Goal: Transaction & Acquisition: Purchase product/service

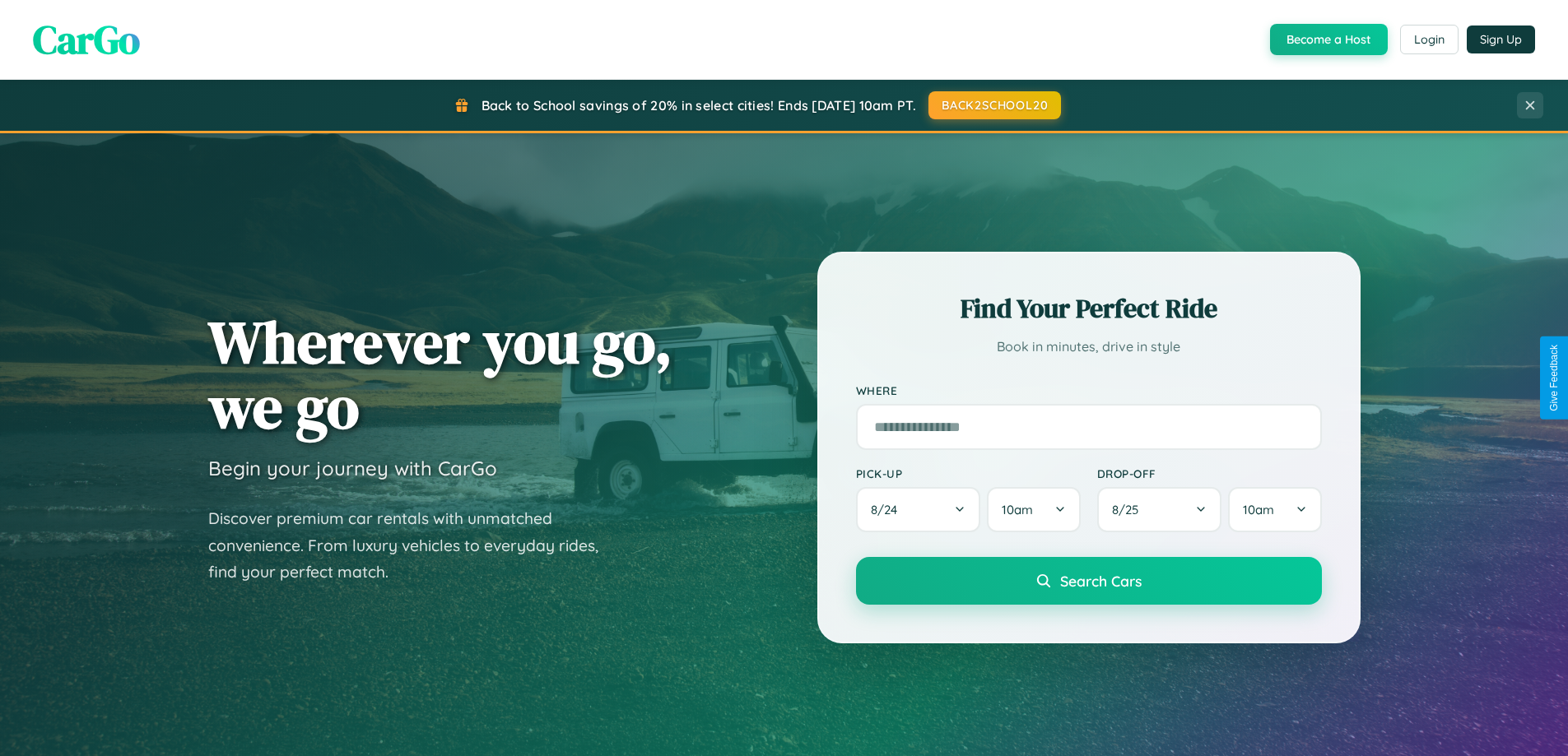
scroll to position [709, 0]
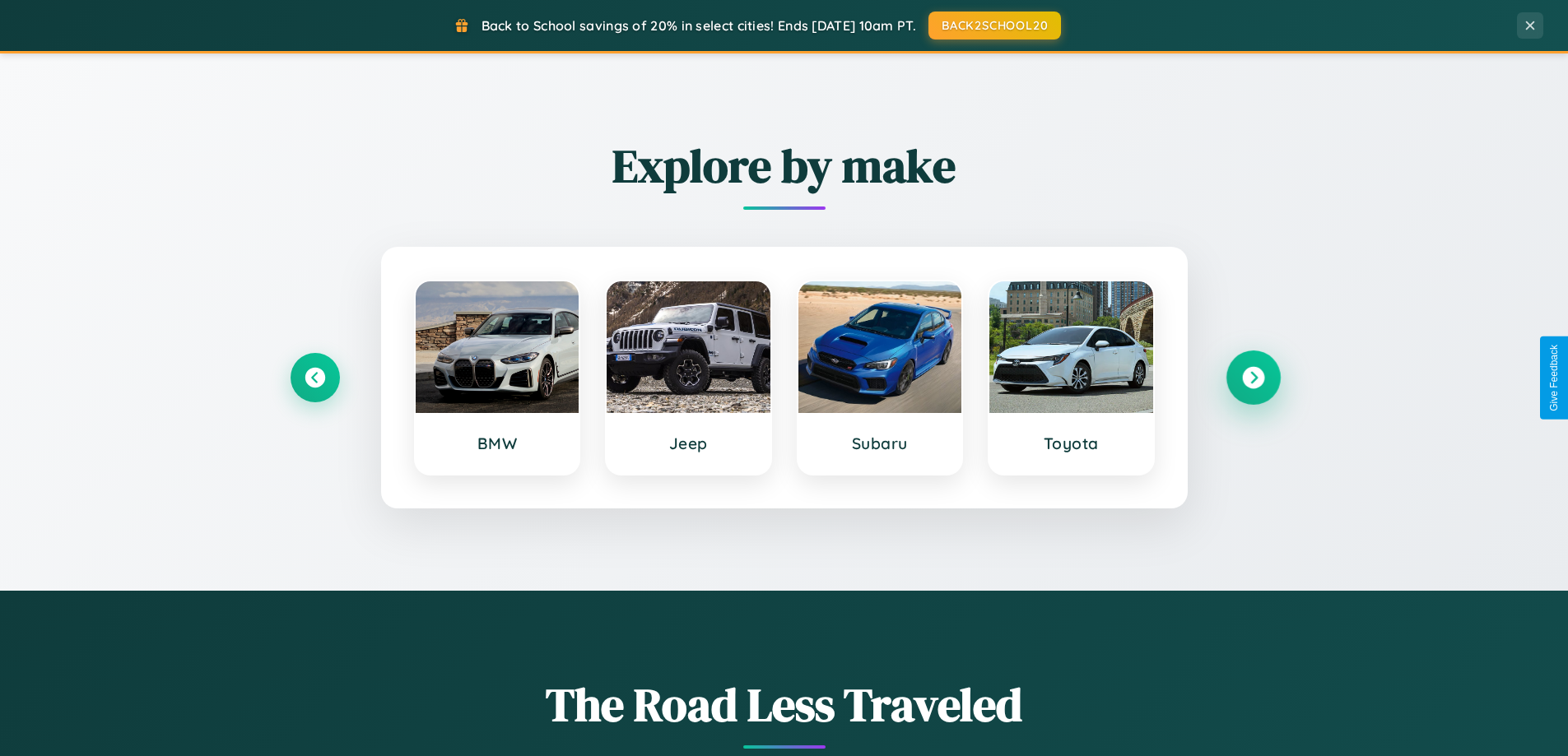
click at [1252, 378] on icon at bounding box center [1252, 378] width 22 height 22
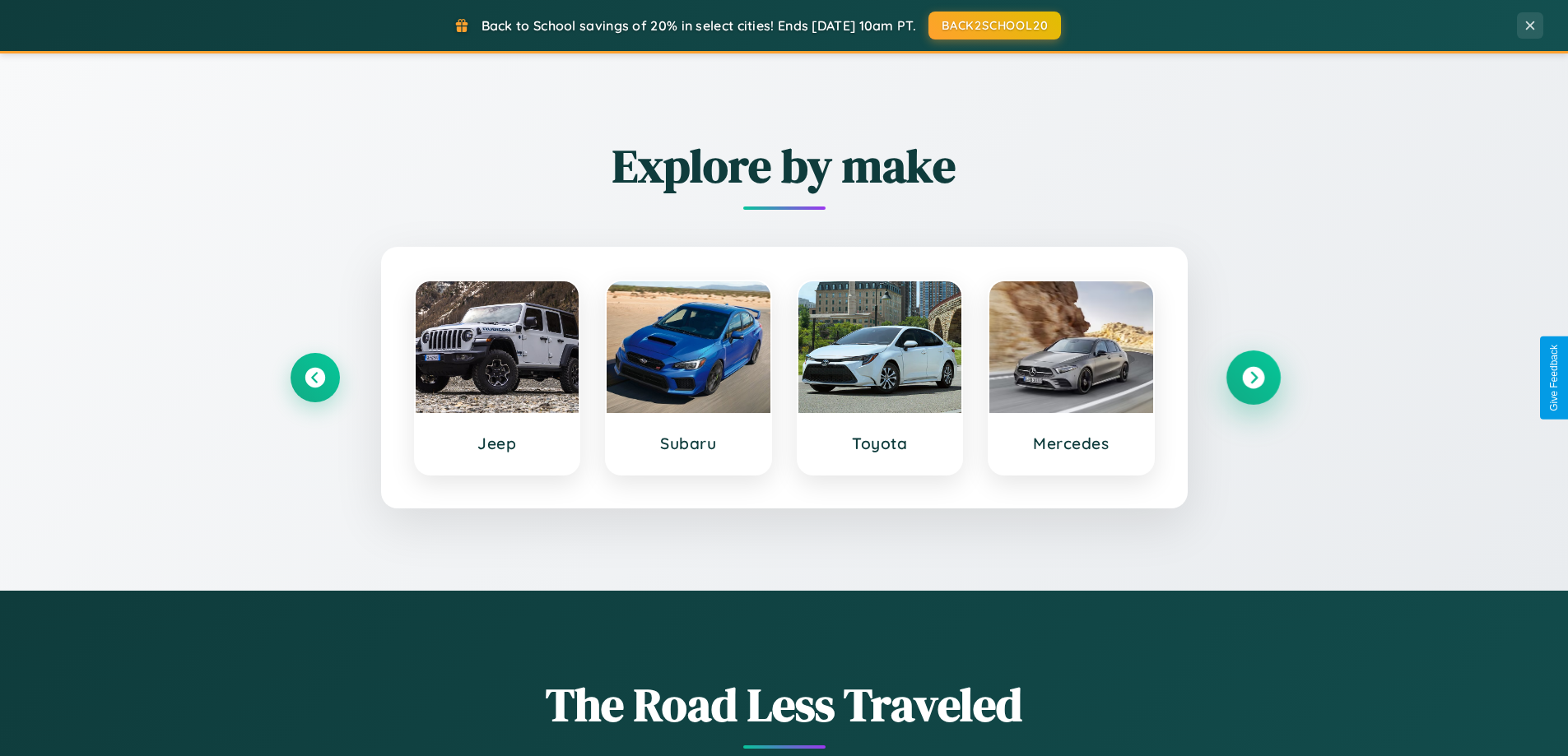
click at [1252, 378] on icon at bounding box center [1252, 378] width 22 height 22
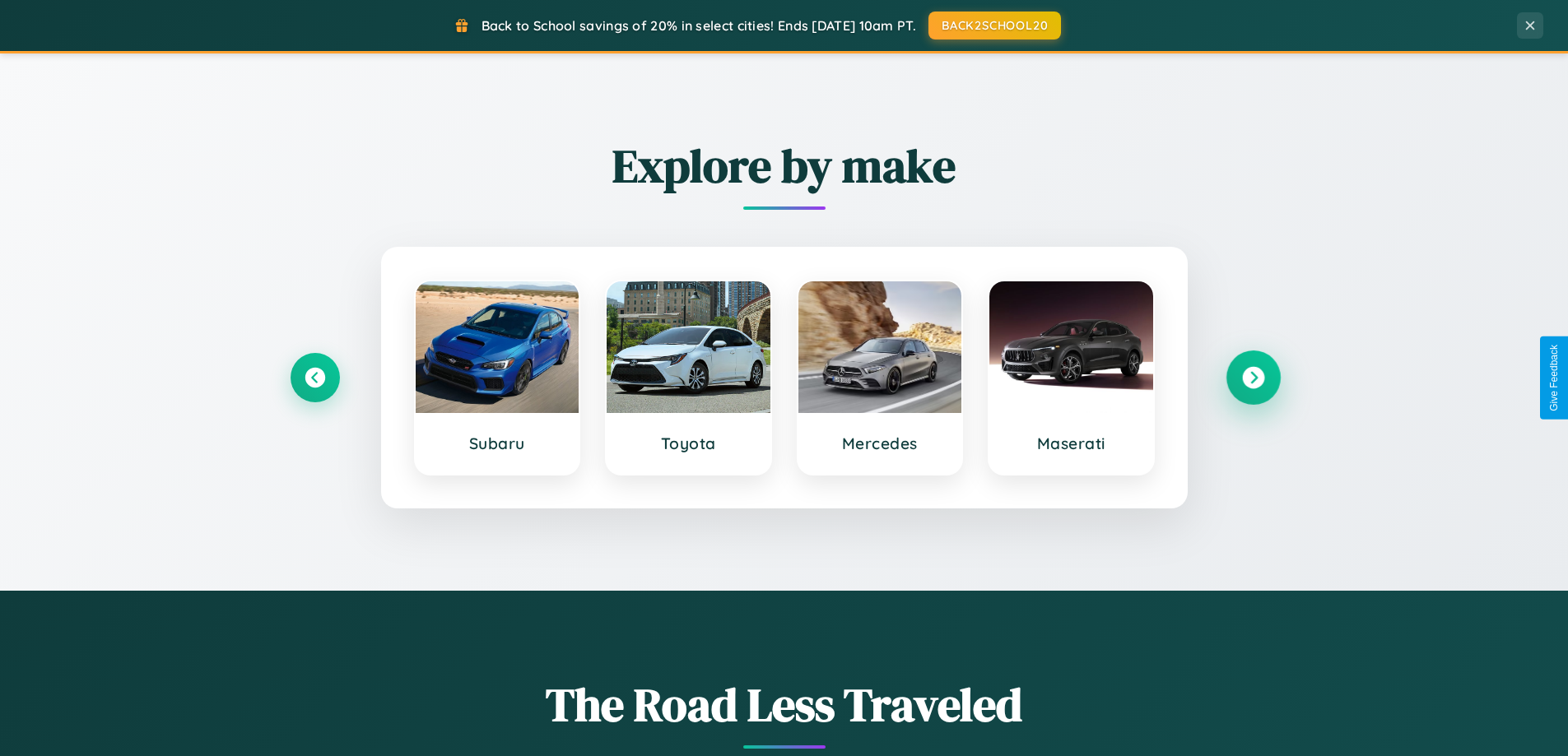
click at [1252, 378] on icon at bounding box center [1252, 378] width 22 height 22
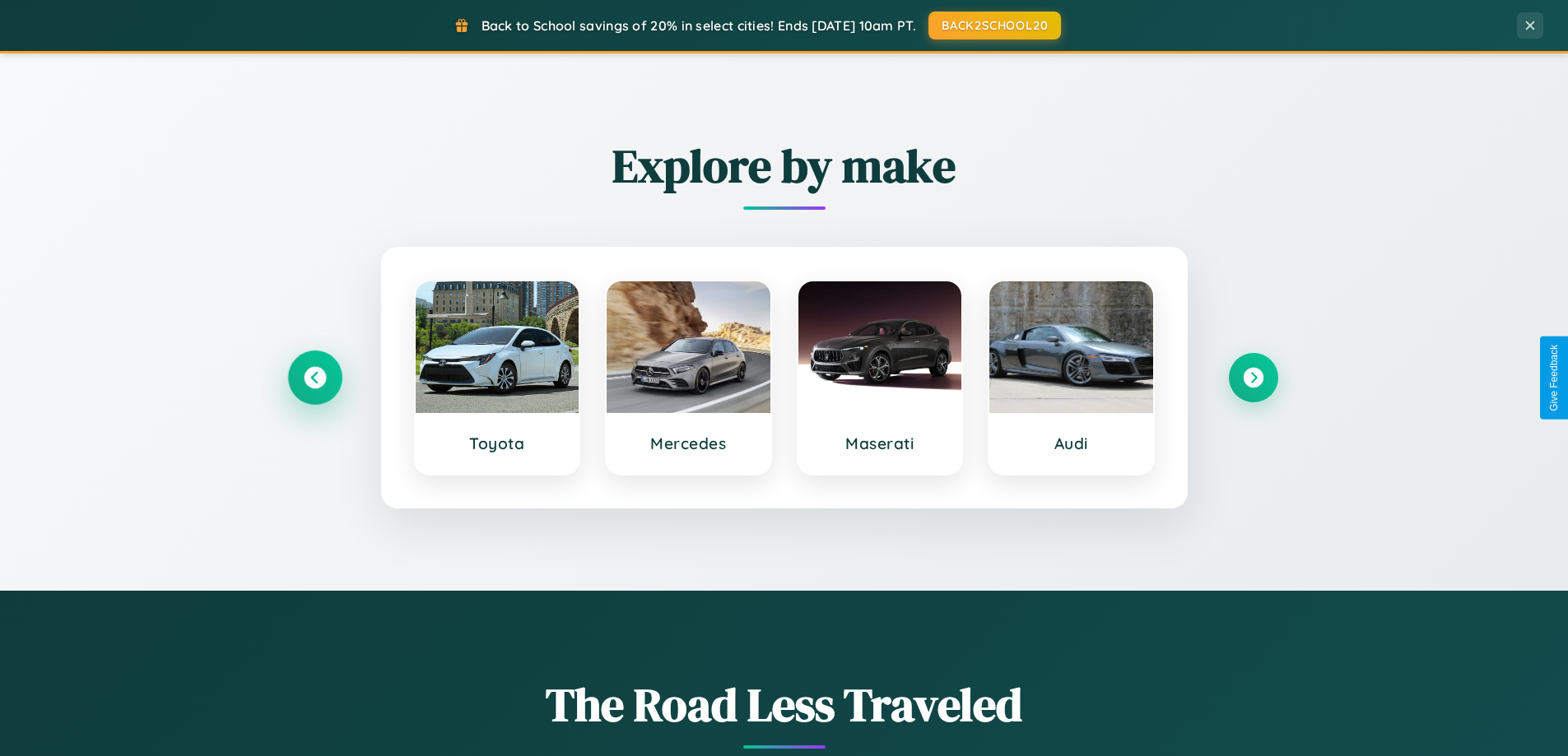
click at [314, 378] on icon at bounding box center [314, 378] width 22 height 22
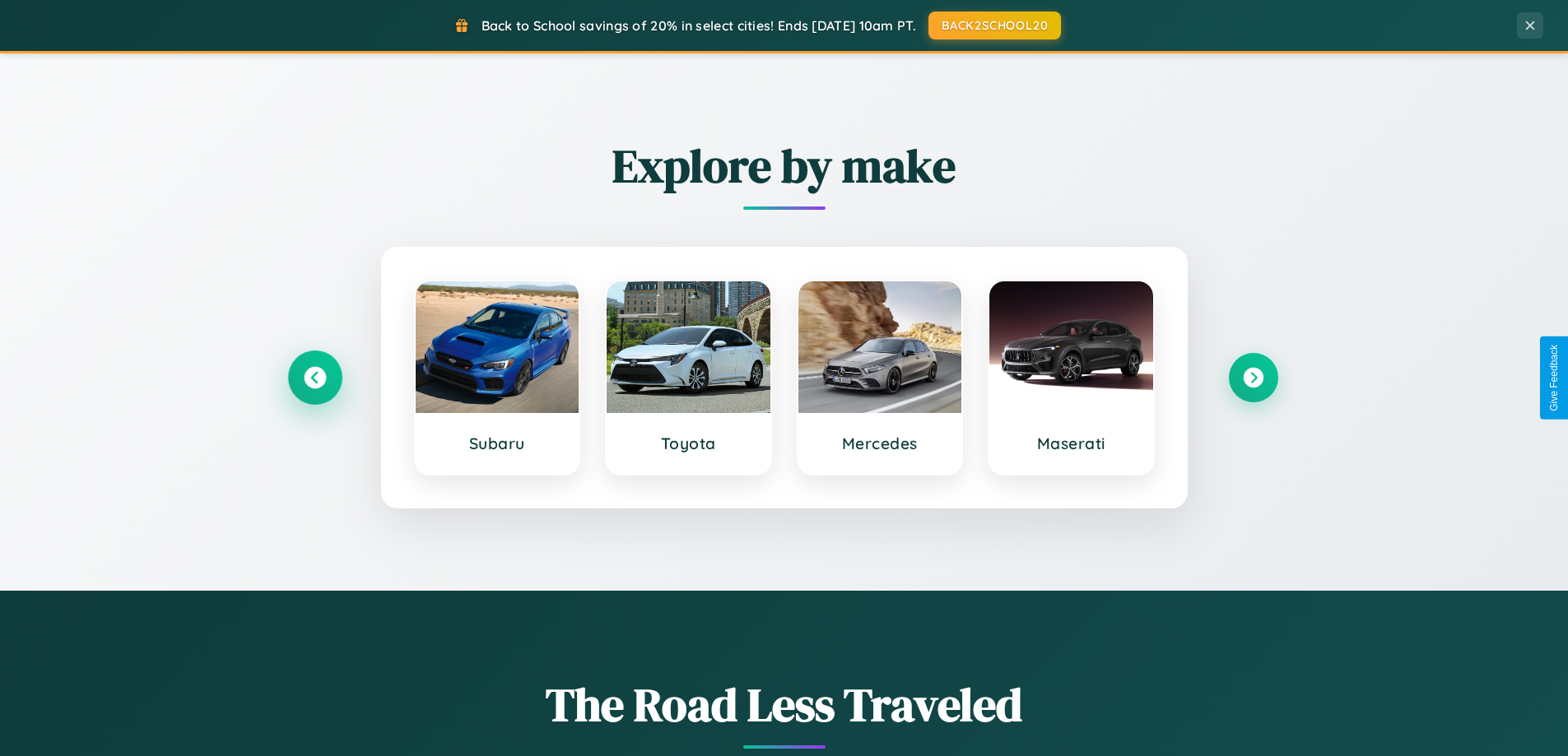
click at [314, 378] on icon at bounding box center [314, 378] width 22 height 22
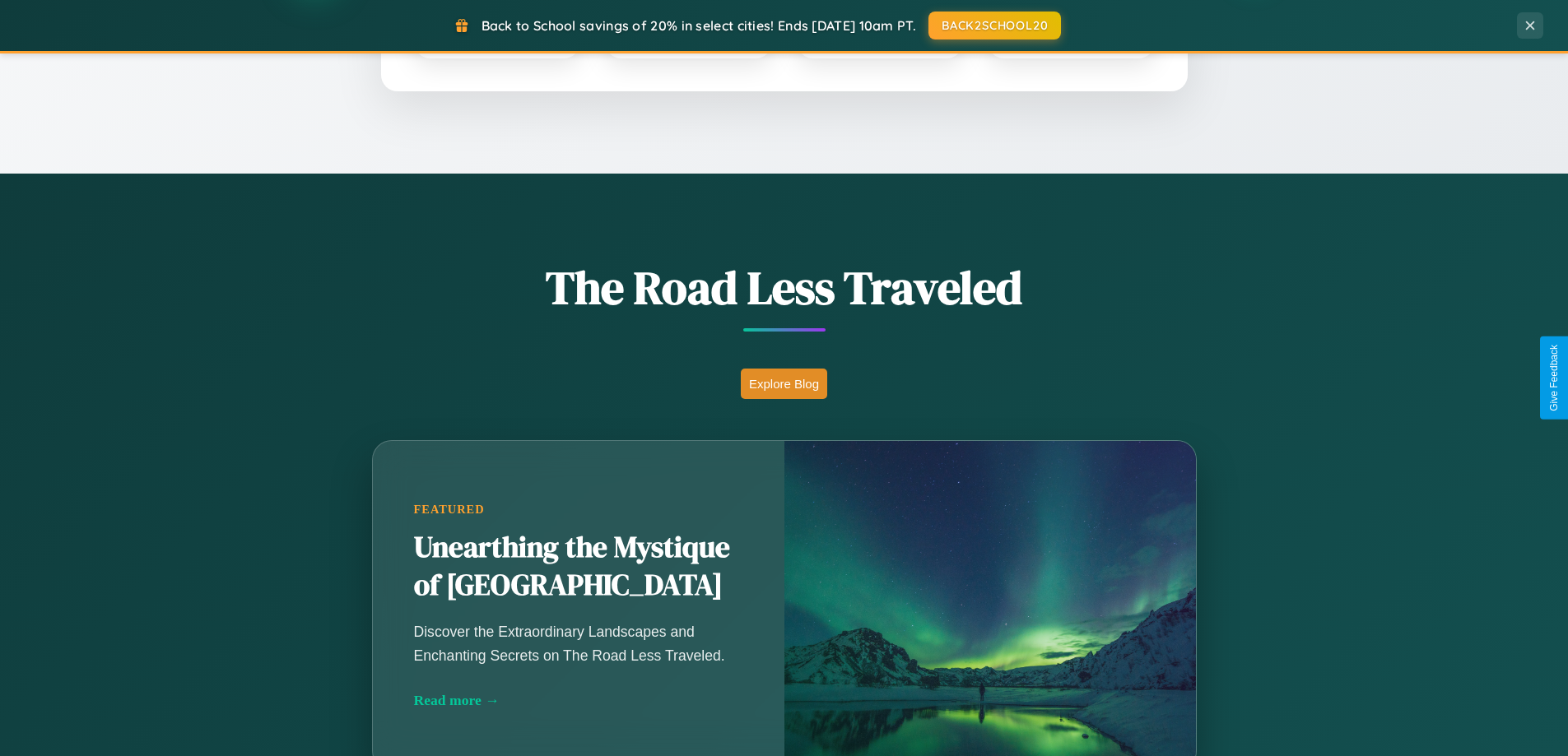
scroll to position [3166, 0]
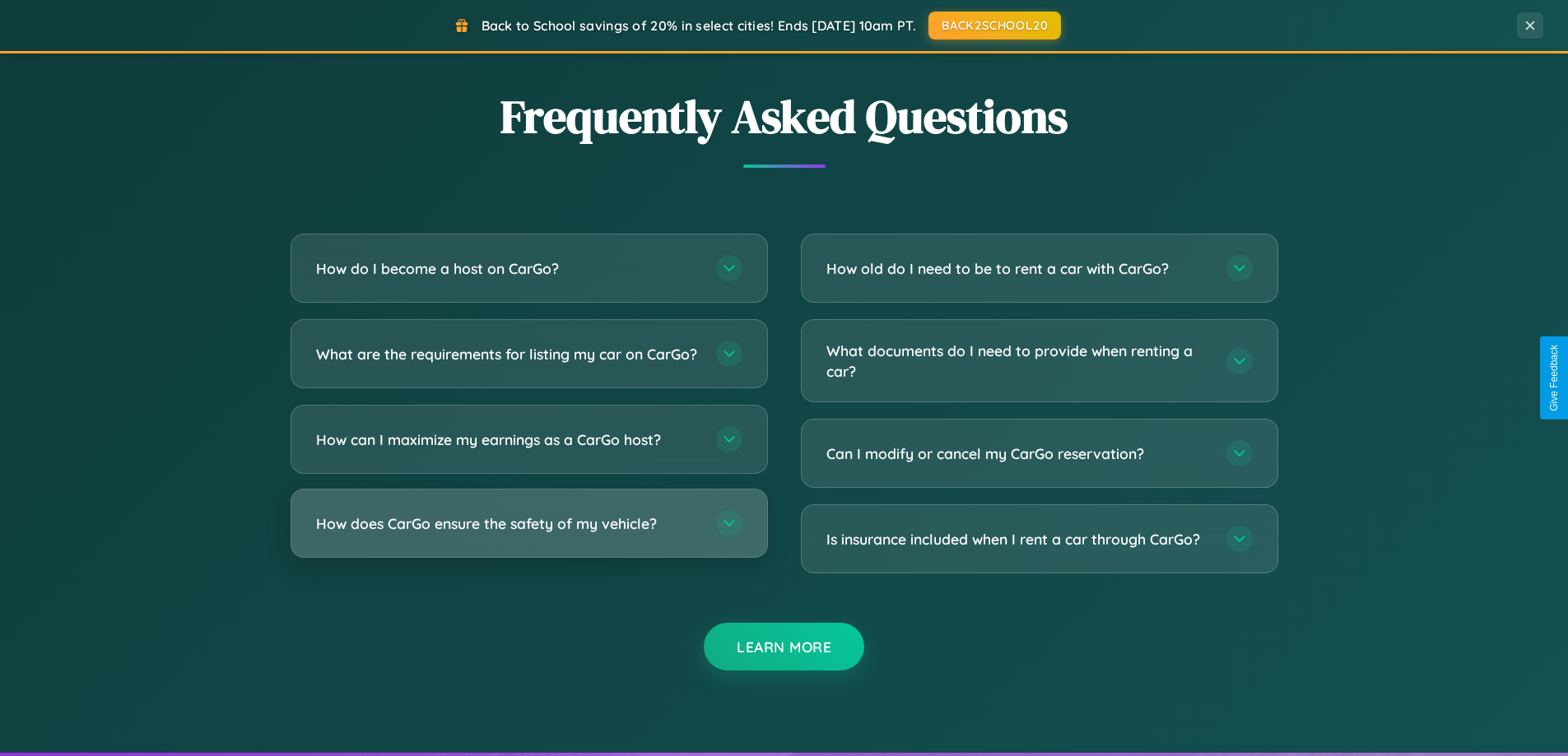
click at [528, 534] on h3 "How does CarGo ensure the safety of my vehicle?" at bounding box center [508, 523] width 384 height 20
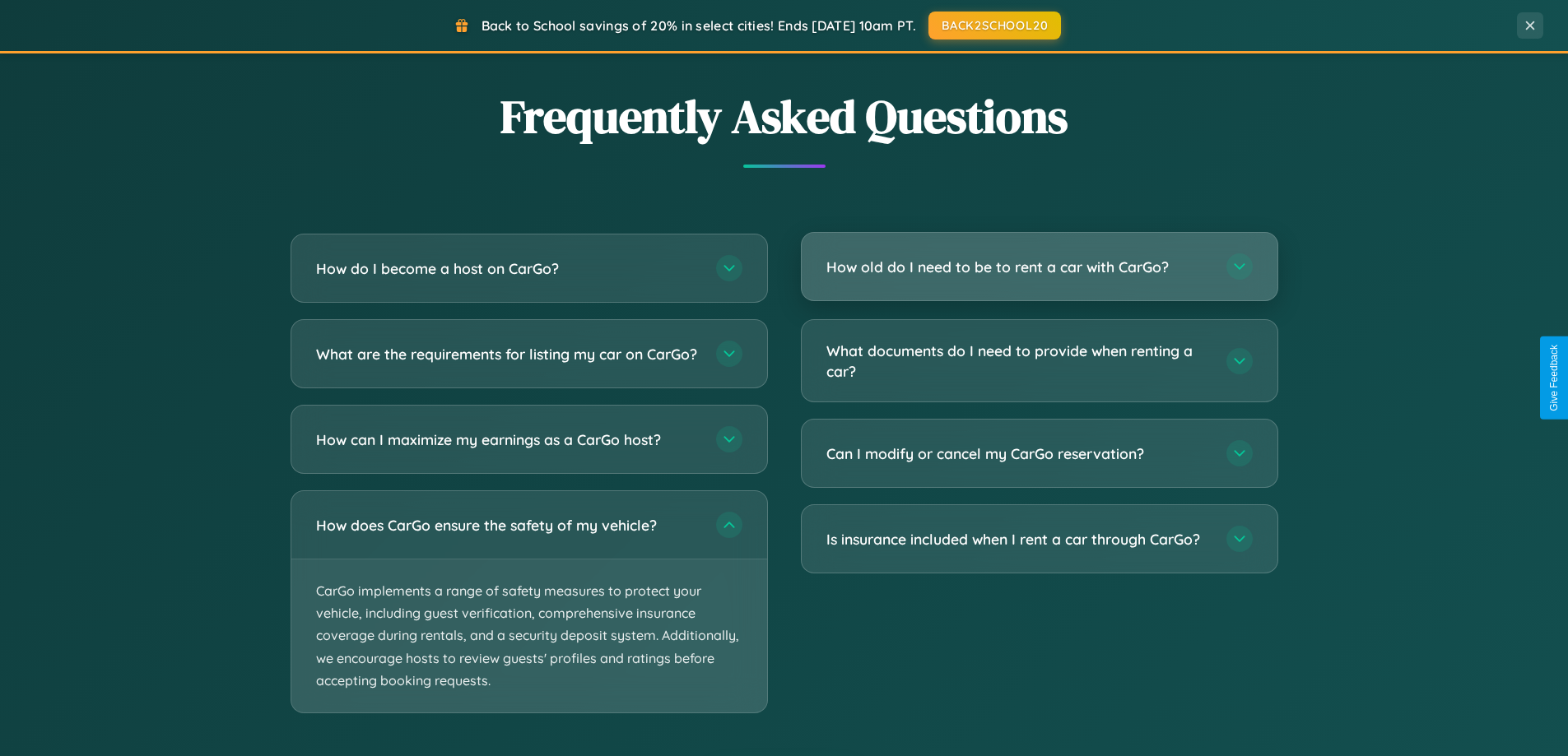
click at [1038, 268] on h3 "How old do I need to be to rent a car with CarGo?" at bounding box center [1018, 266] width 384 height 20
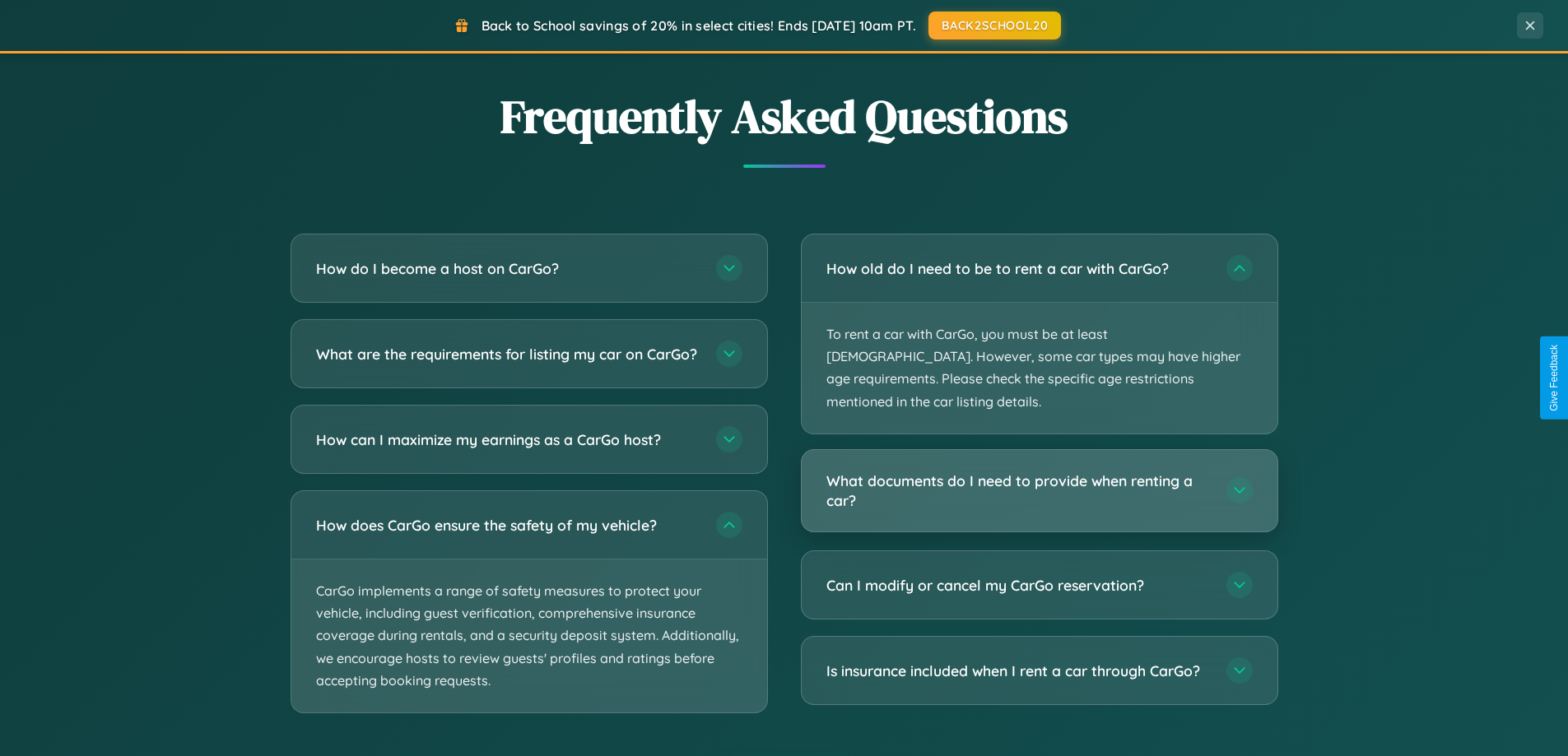
click at [1038, 470] on h3 "What documents do I need to provide when renting a car?" at bounding box center [1018, 491] width 384 height 41
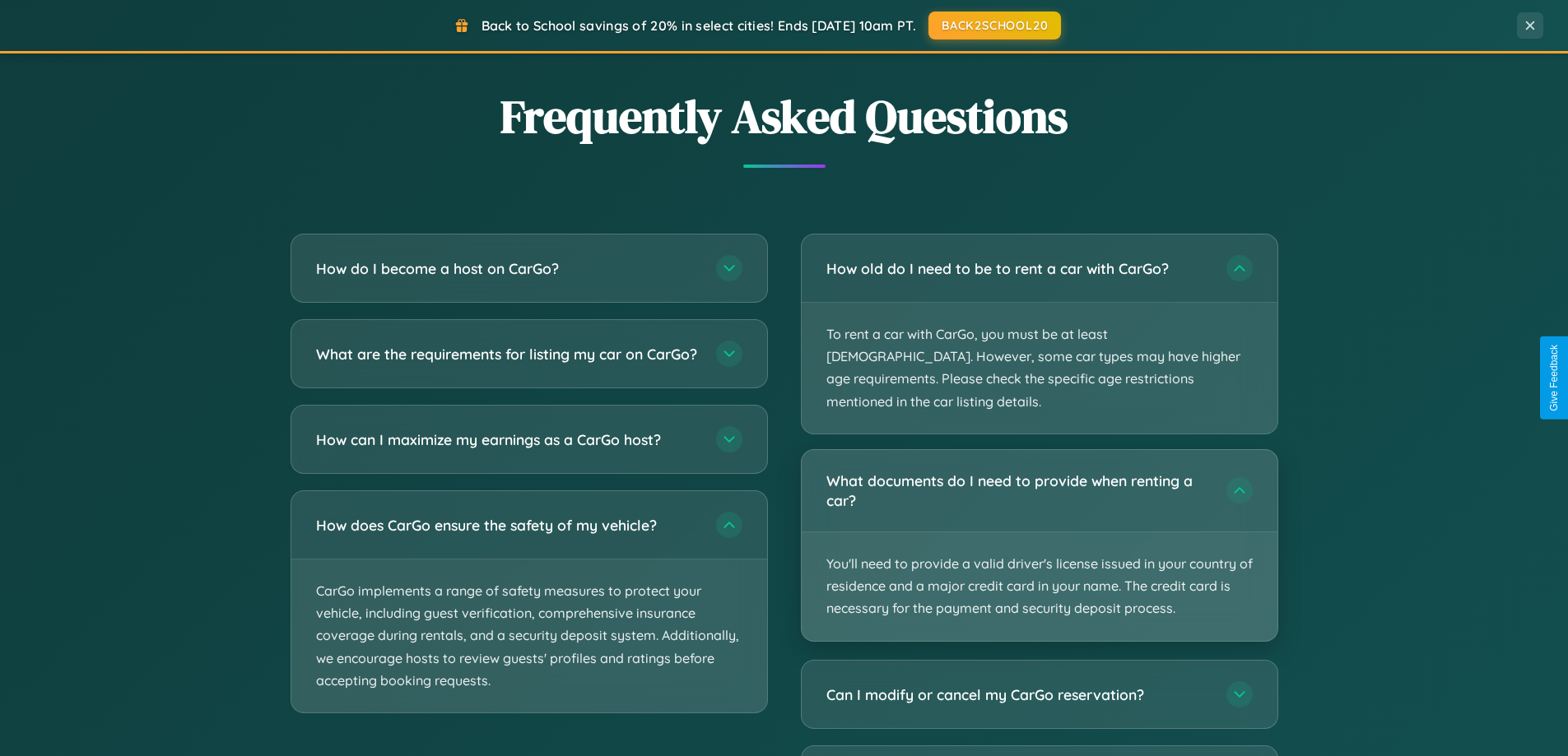
click at [1038, 532] on p "You'll need to provide a valid driver's license issued in your country of resid…" at bounding box center [1039, 586] width 476 height 109
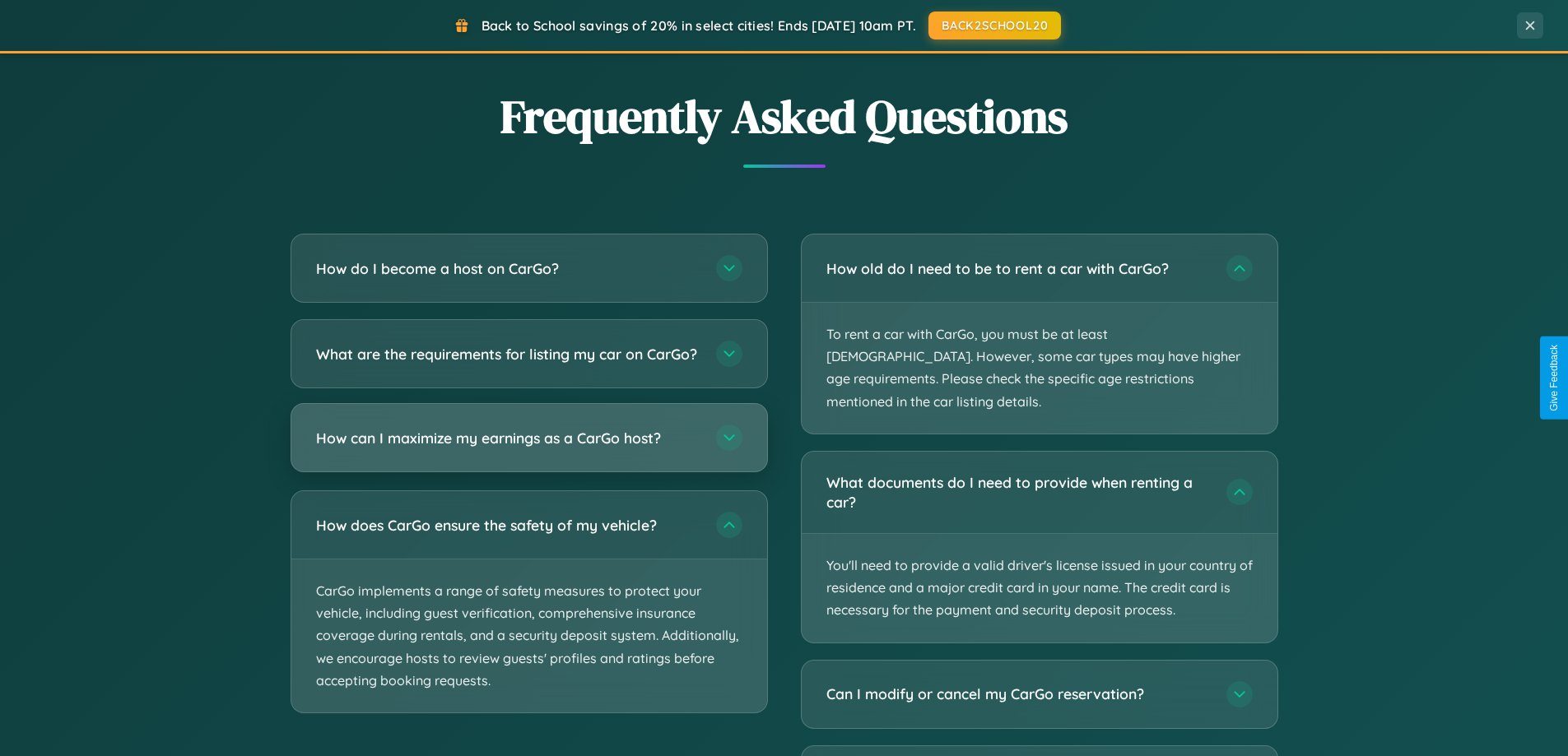
click at [528, 448] on h3 "How can I maximize my earnings as a CarGo host?" at bounding box center [508, 438] width 384 height 20
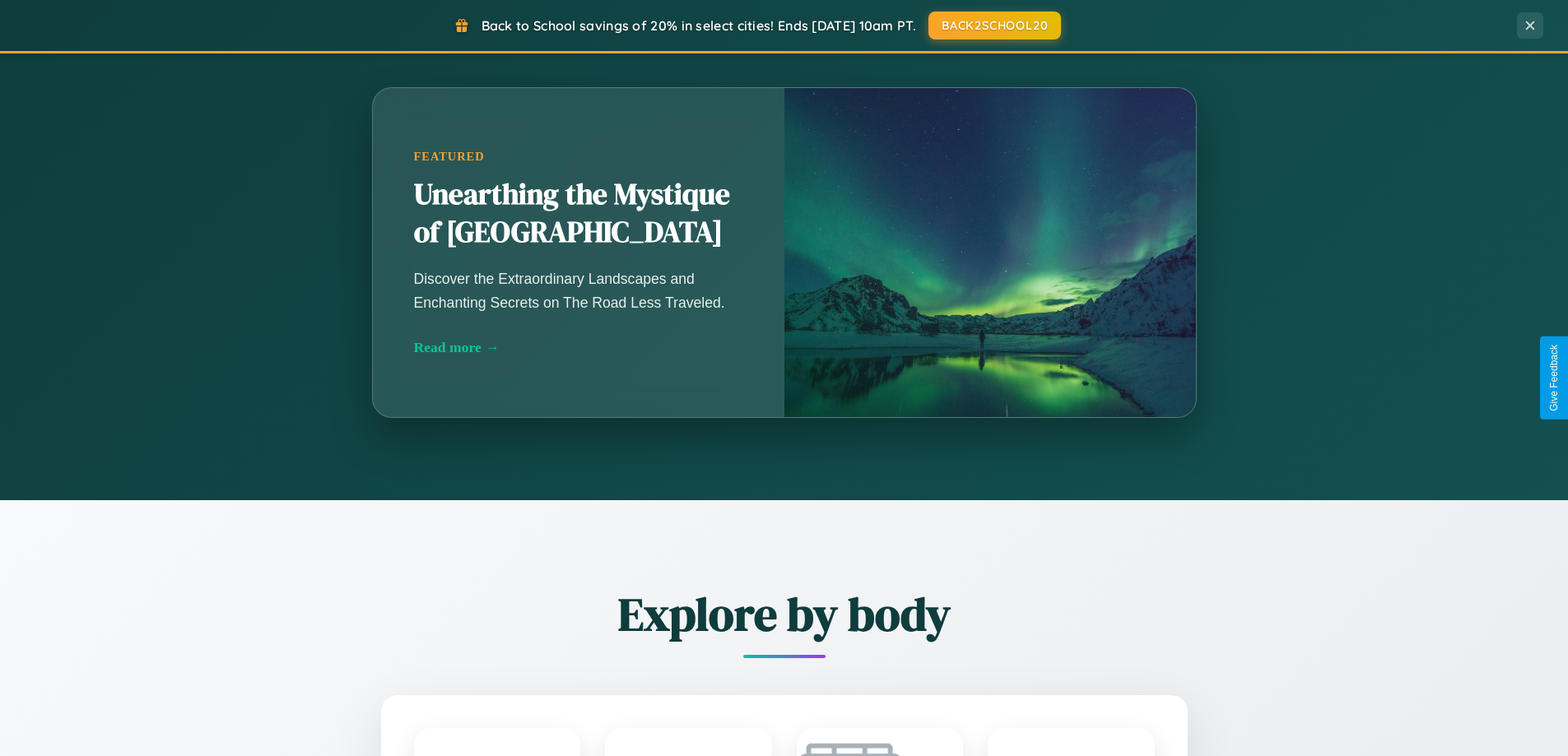
scroll to position [49, 0]
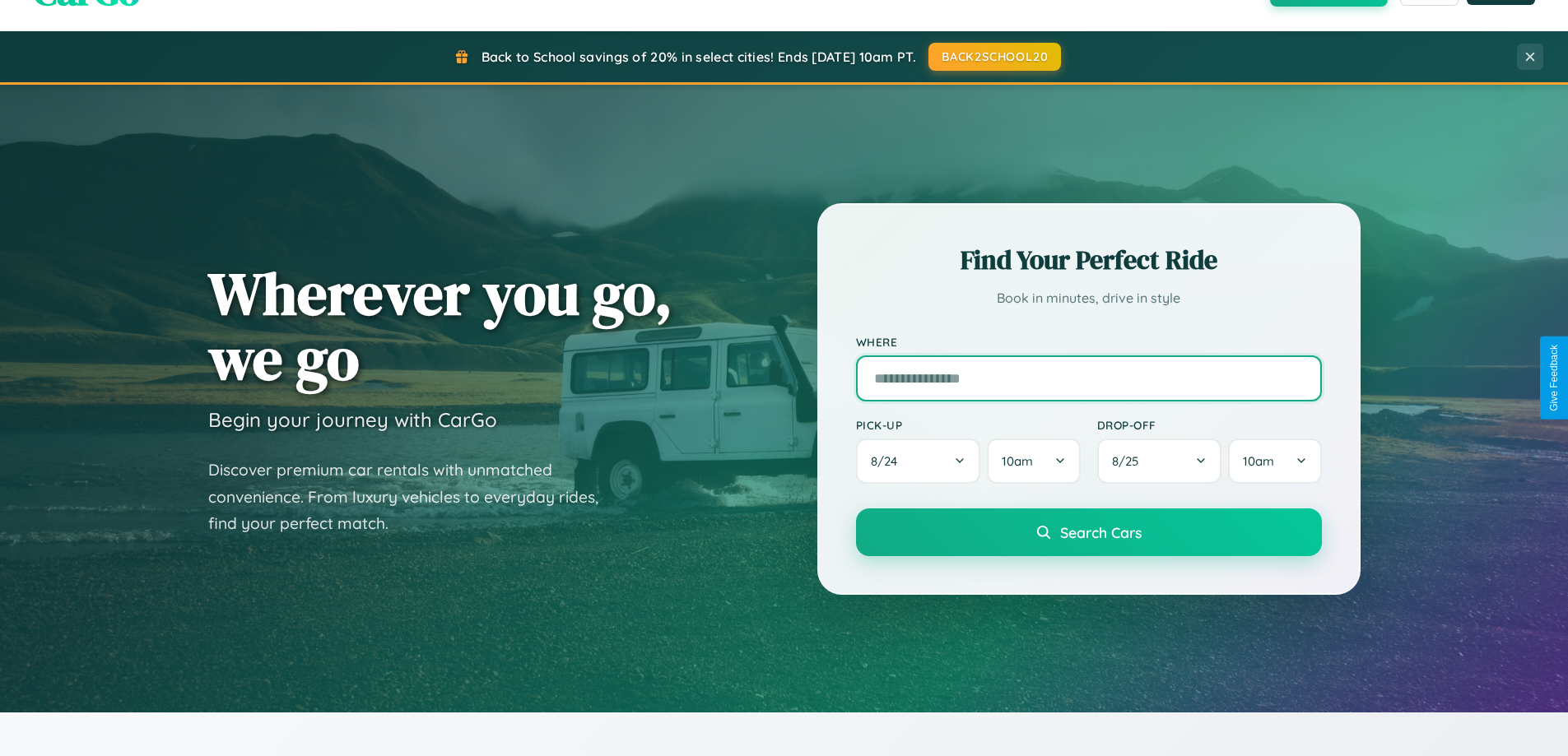
click at [1088, 378] on input "text" at bounding box center [1089, 378] width 466 height 46
type input "*******"
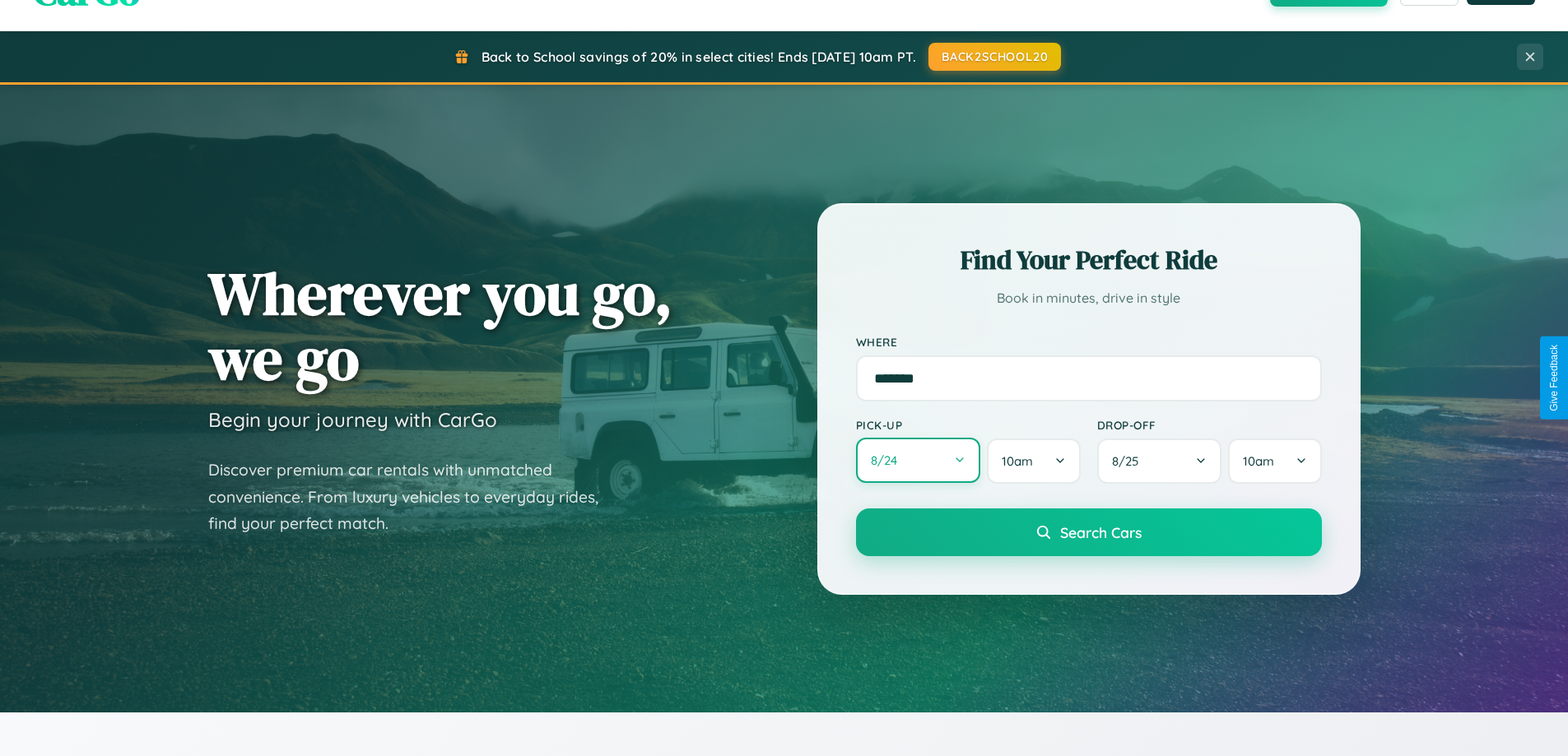
click at [918, 462] on button "8 / 24" at bounding box center [918, 460] width 125 height 45
select select "*"
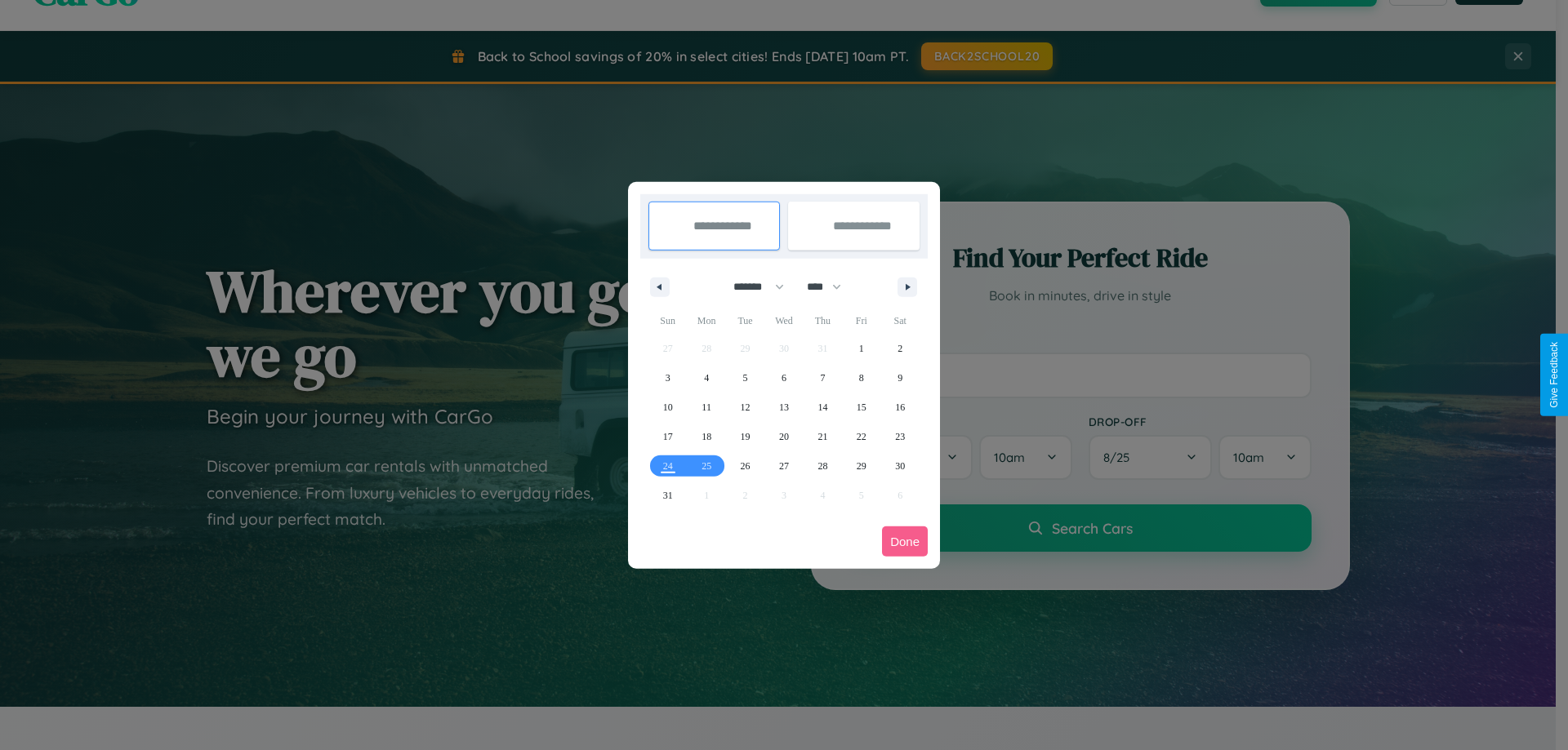
drag, startPoint x: 751, startPoint y: 287, endPoint x: 784, endPoint y: 327, distance: 51.9
click at [751, 287] on select "******* ******** ***** ***** *** **** **** ****** ********* ******* ******** **…" at bounding box center [755, 287] width 69 height 27
click at [831, 287] on select "**** **** **** **** **** **** **** **** **** **** **** **** **** **** **** ****…" at bounding box center [823, 287] width 49 height 27
select select "****"
click at [861, 406] on span "14" at bounding box center [861, 408] width 10 height 30
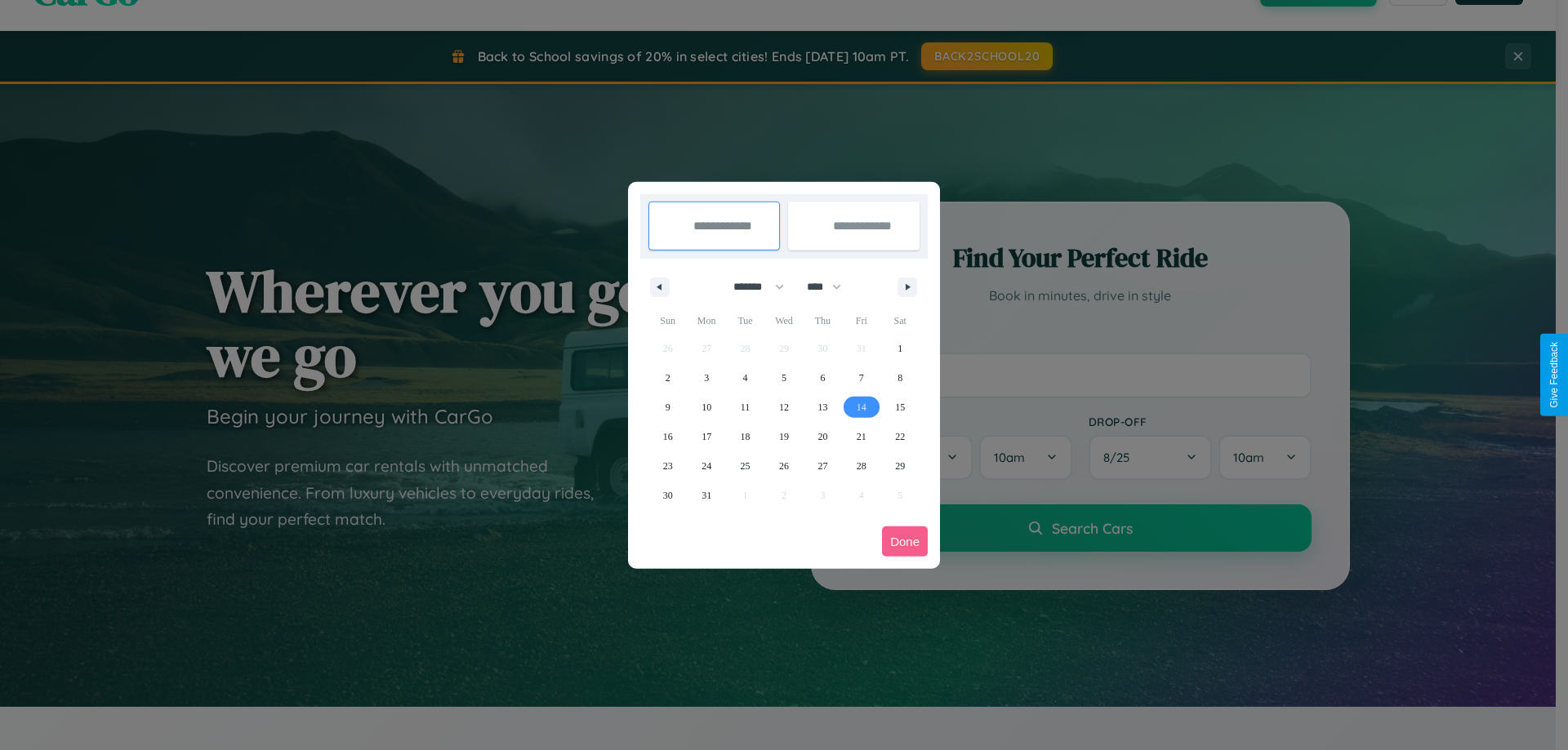
type input "**********"
click at [706, 465] on span "24" at bounding box center [705, 467] width 10 height 30
type input "**********"
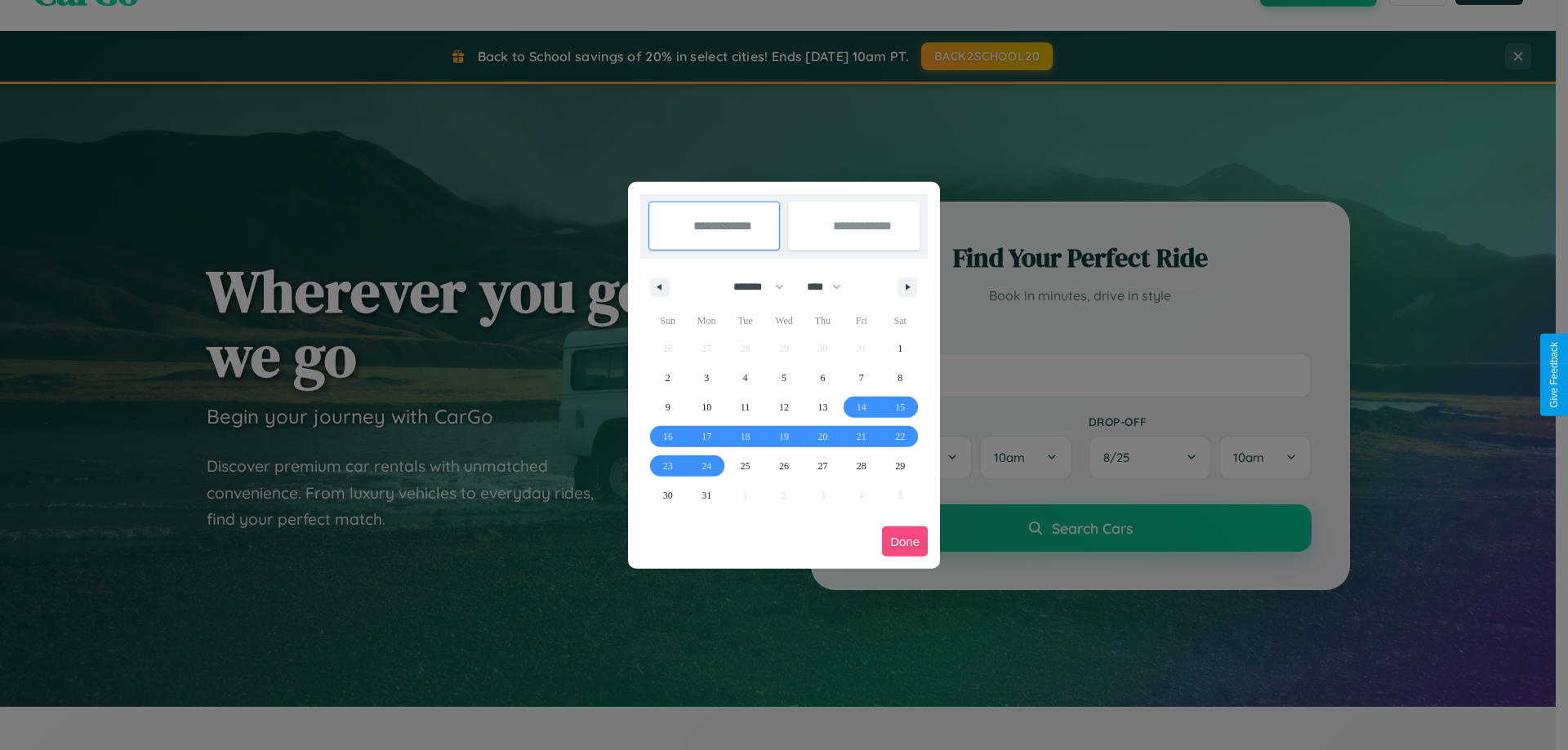
click at [905, 541] on button "Done" at bounding box center [905, 541] width 46 height 30
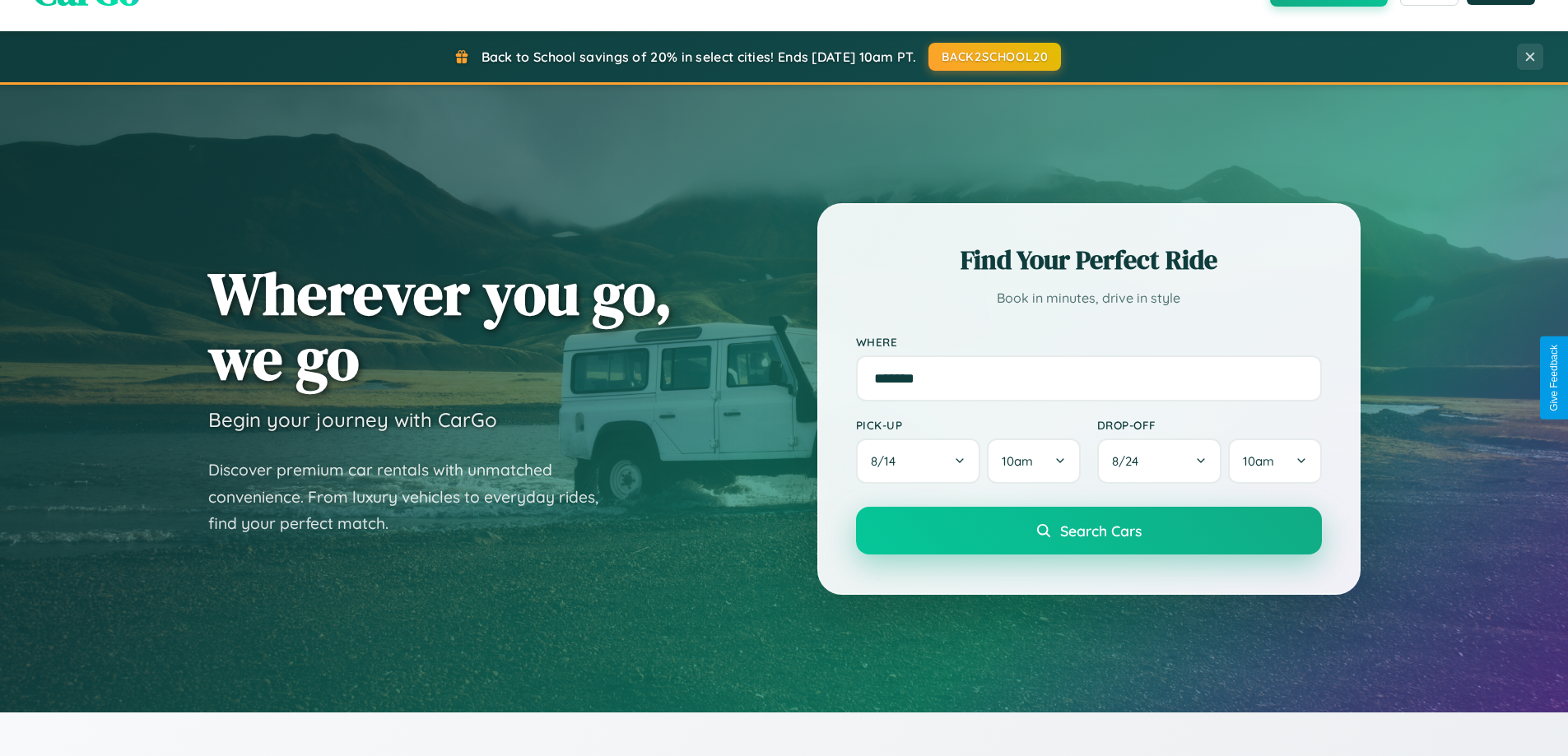
click at [1088, 531] on span "Search Cars" at bounding box center [1101, 531] width 81 height 18
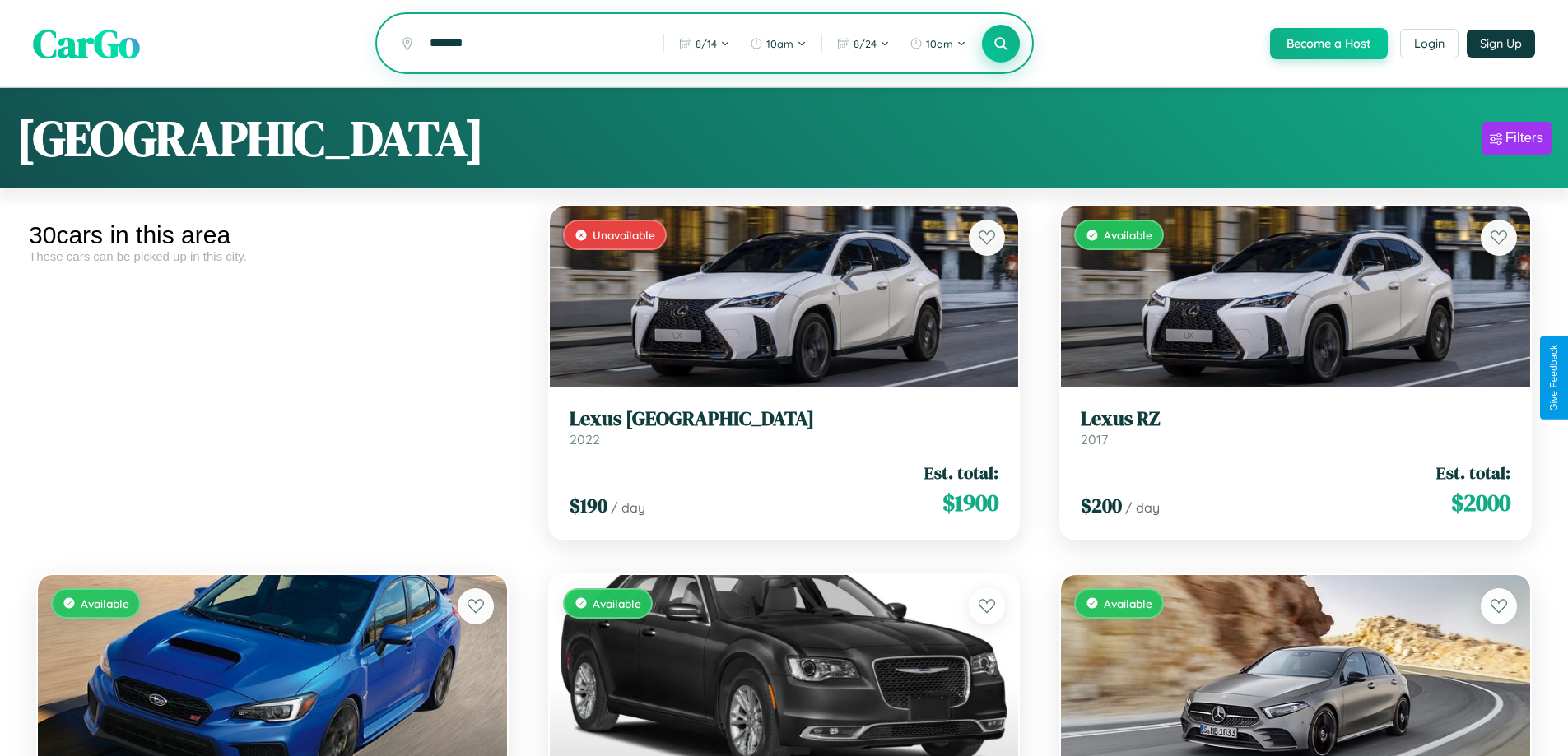
click at [1000, 44] on icon at bounding box center [1001, 43] width 16 height 16
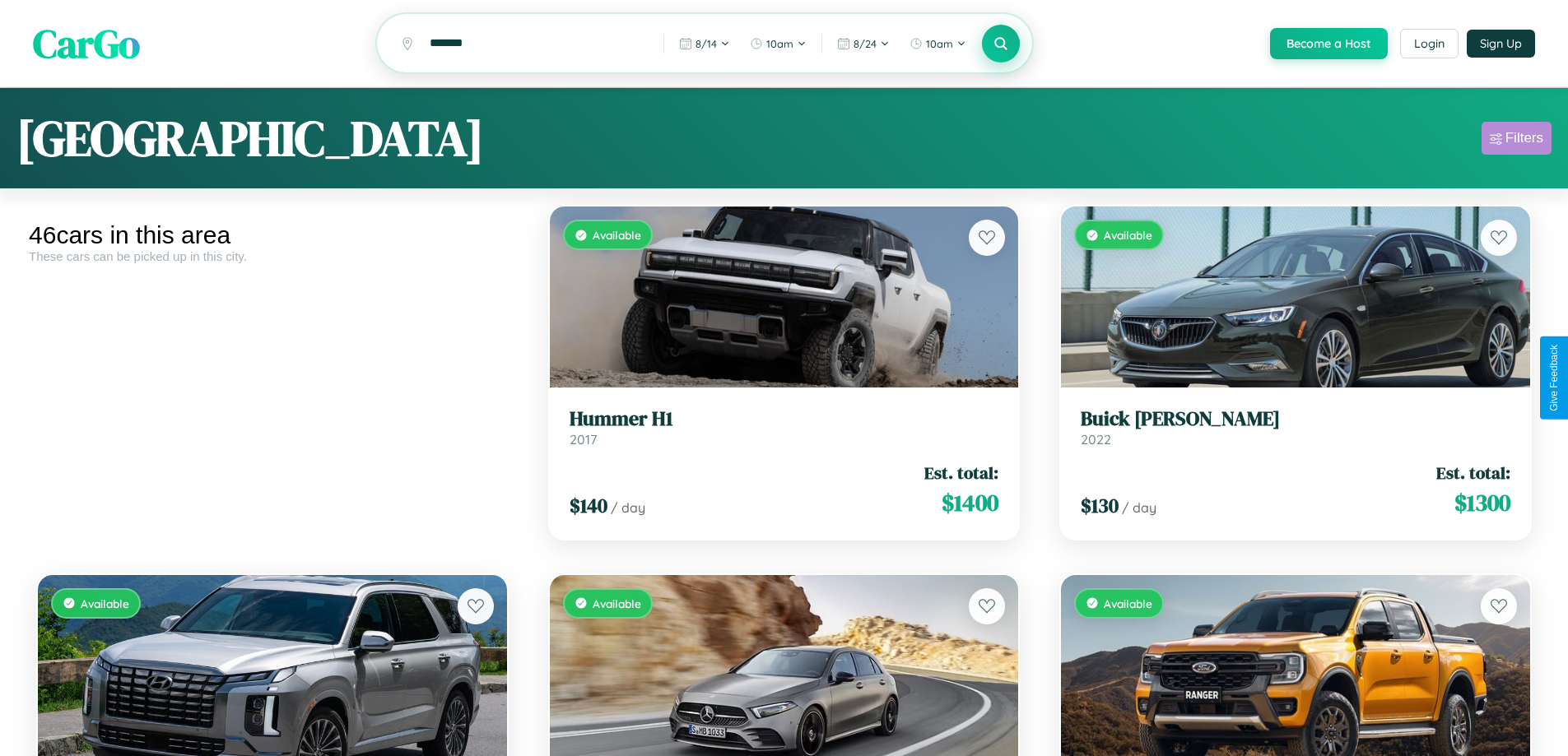
click at [1516, 141] on div "Filters" at bounding box center [1524, 138] width 38 height 17
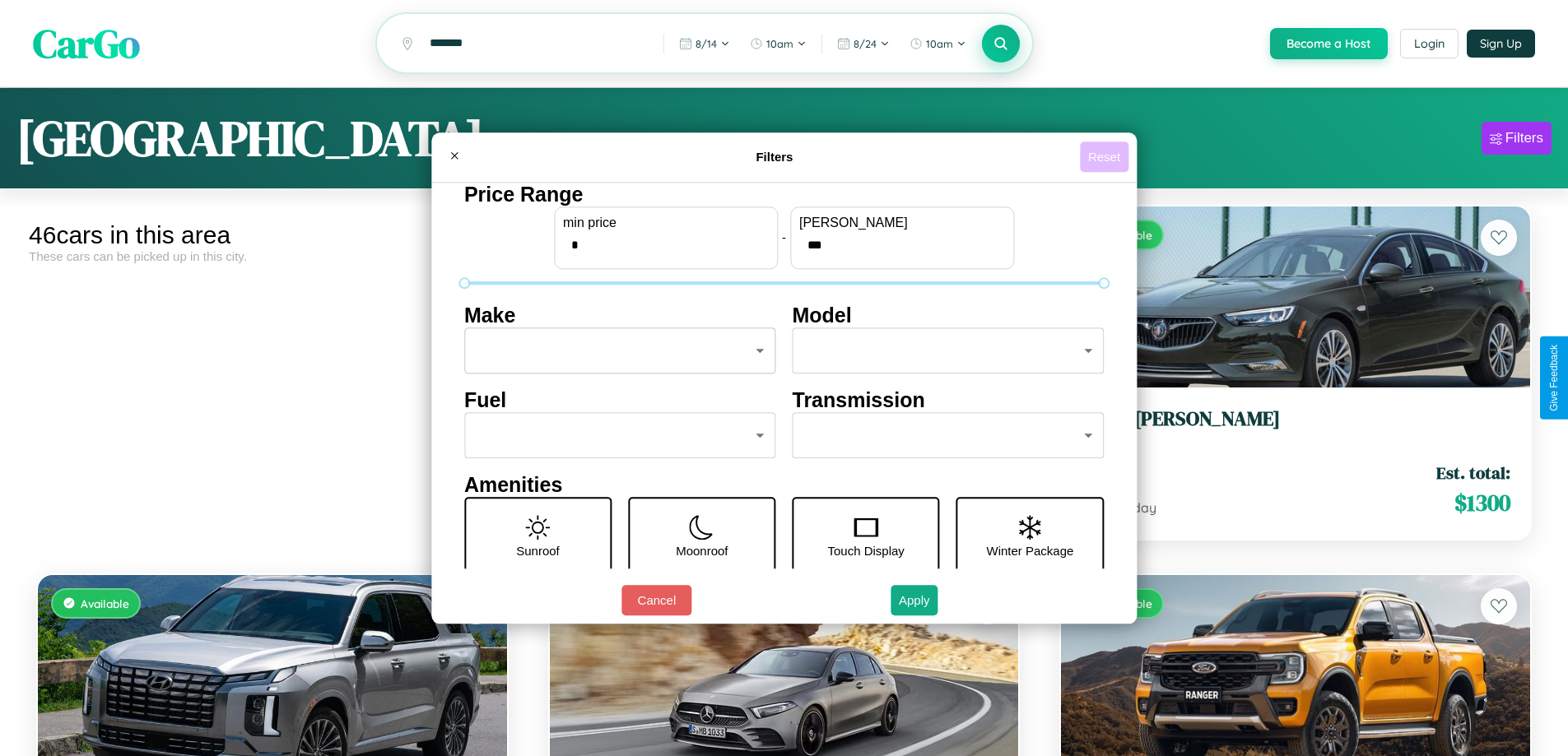
click at [1106, 157] on button "Reset" at bounding box center [1104, 157] width 49 height 30
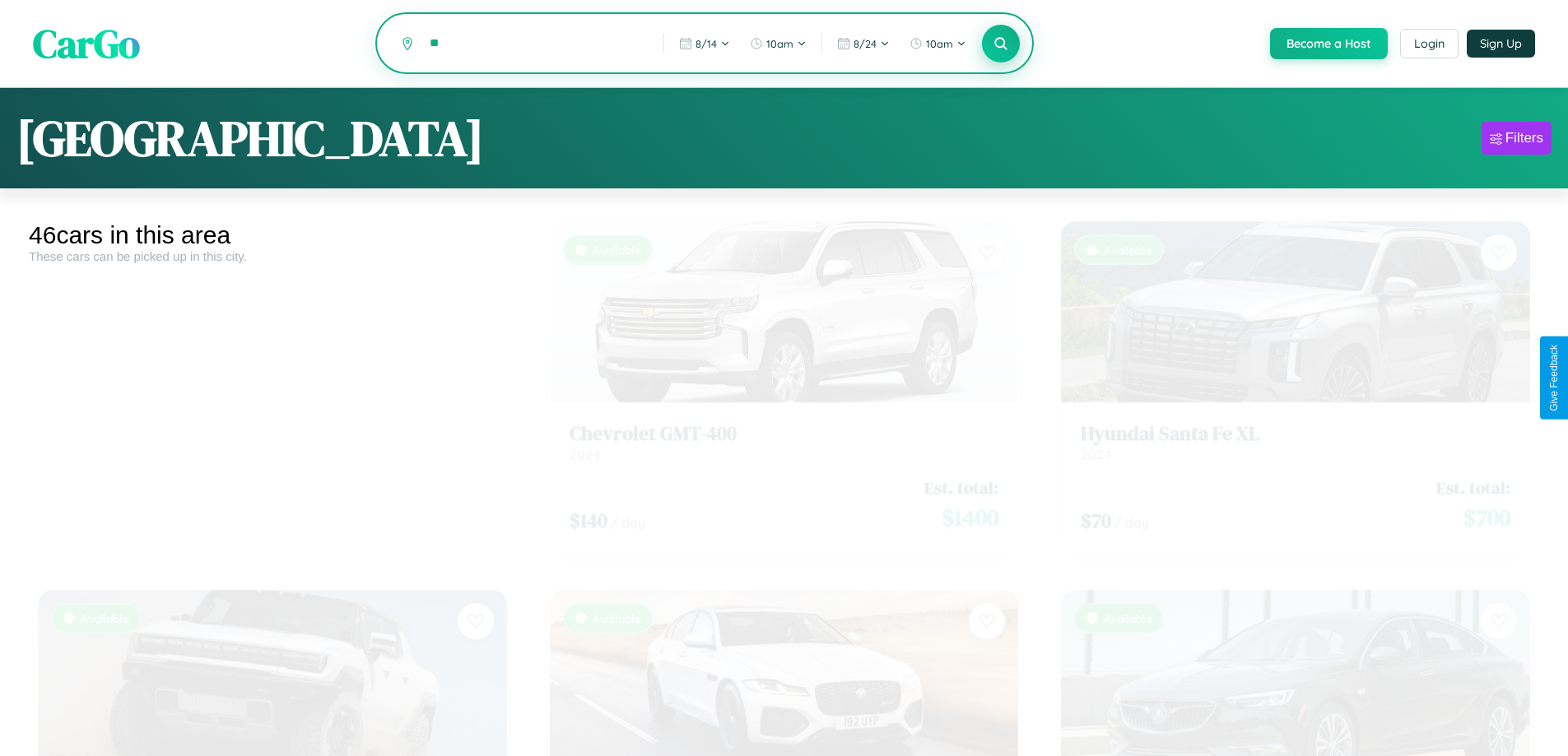
type input "*"
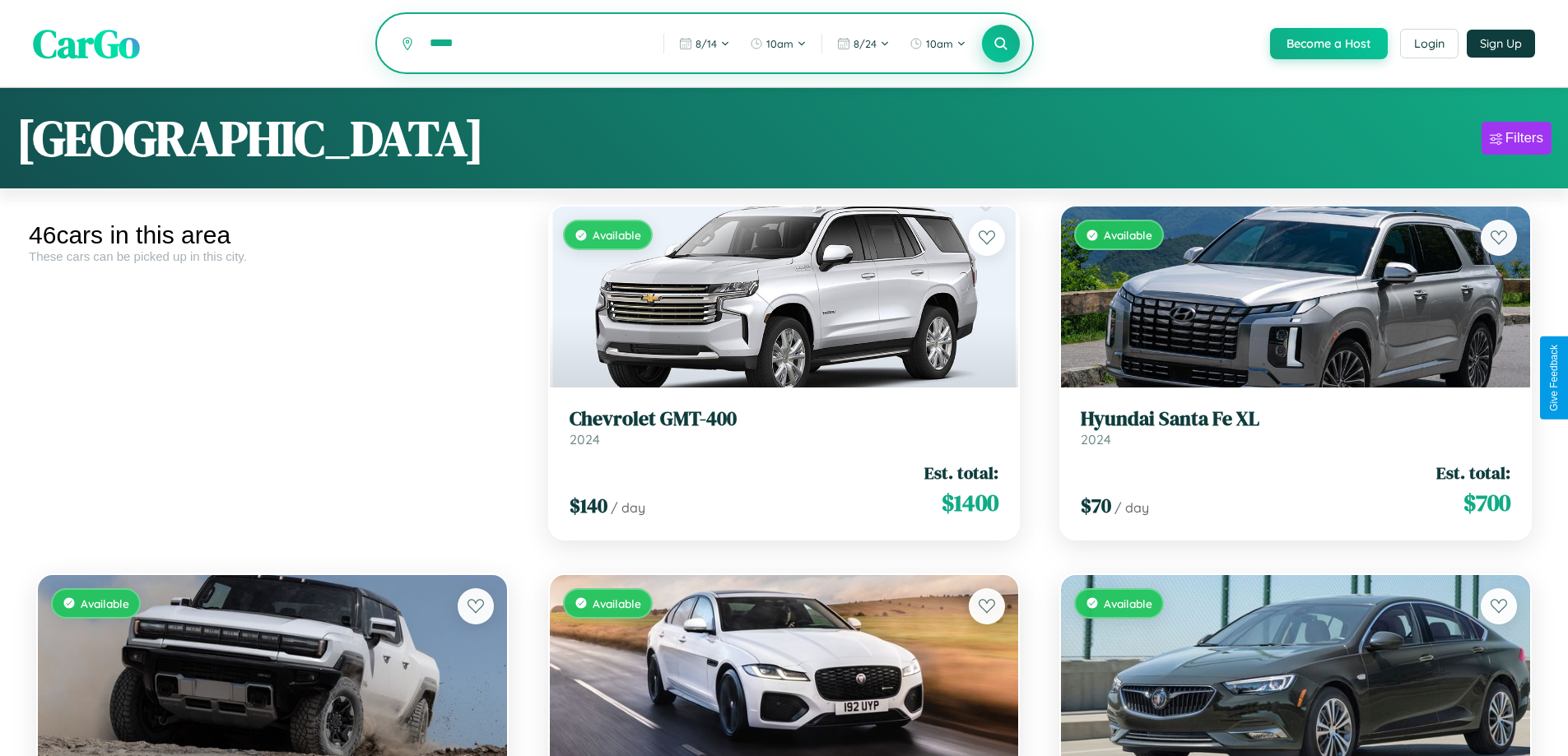
type input "*****"
click at [1000, 43] on icon at bounding box center [1001, 43] width 16 height 16
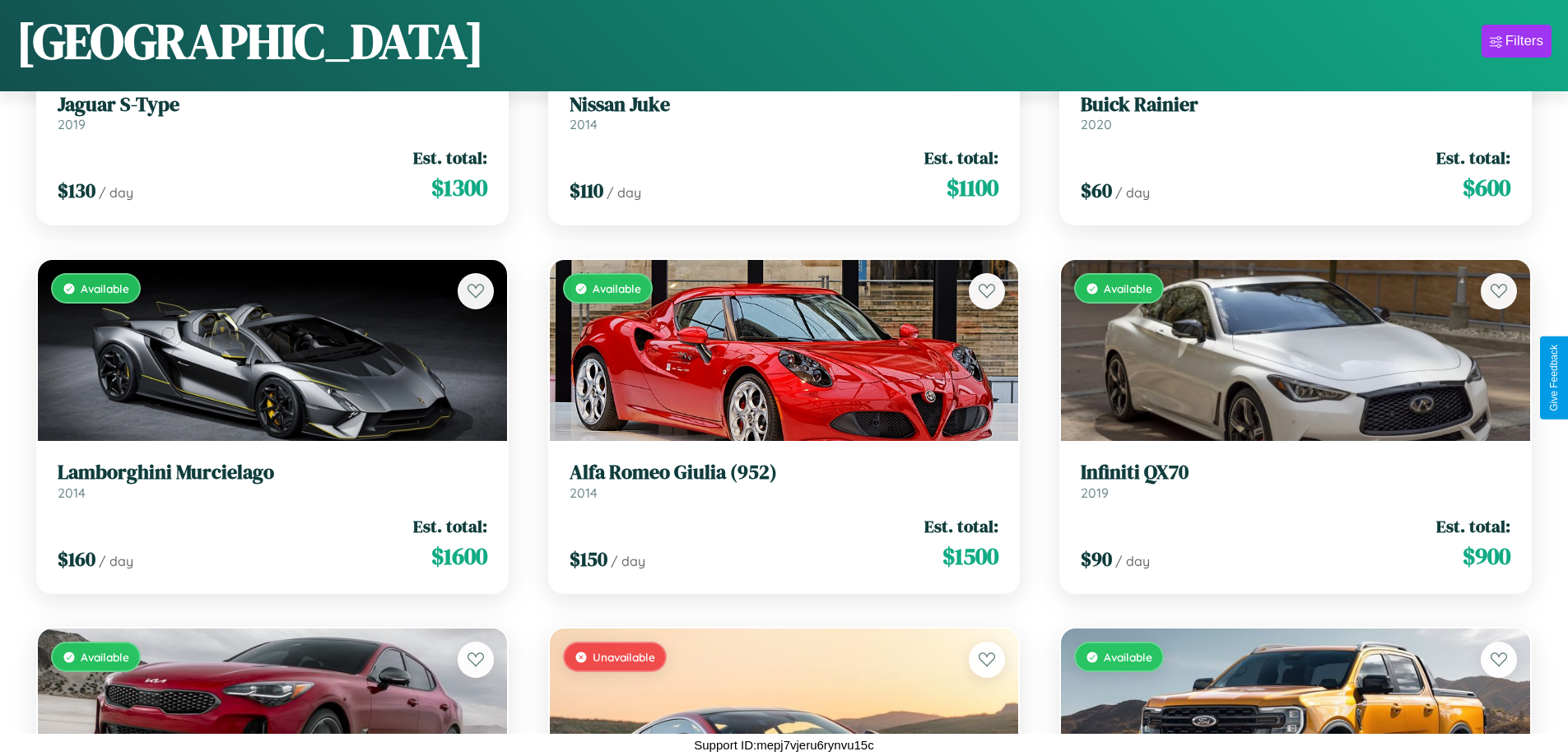
scroll to position [2811, 0]
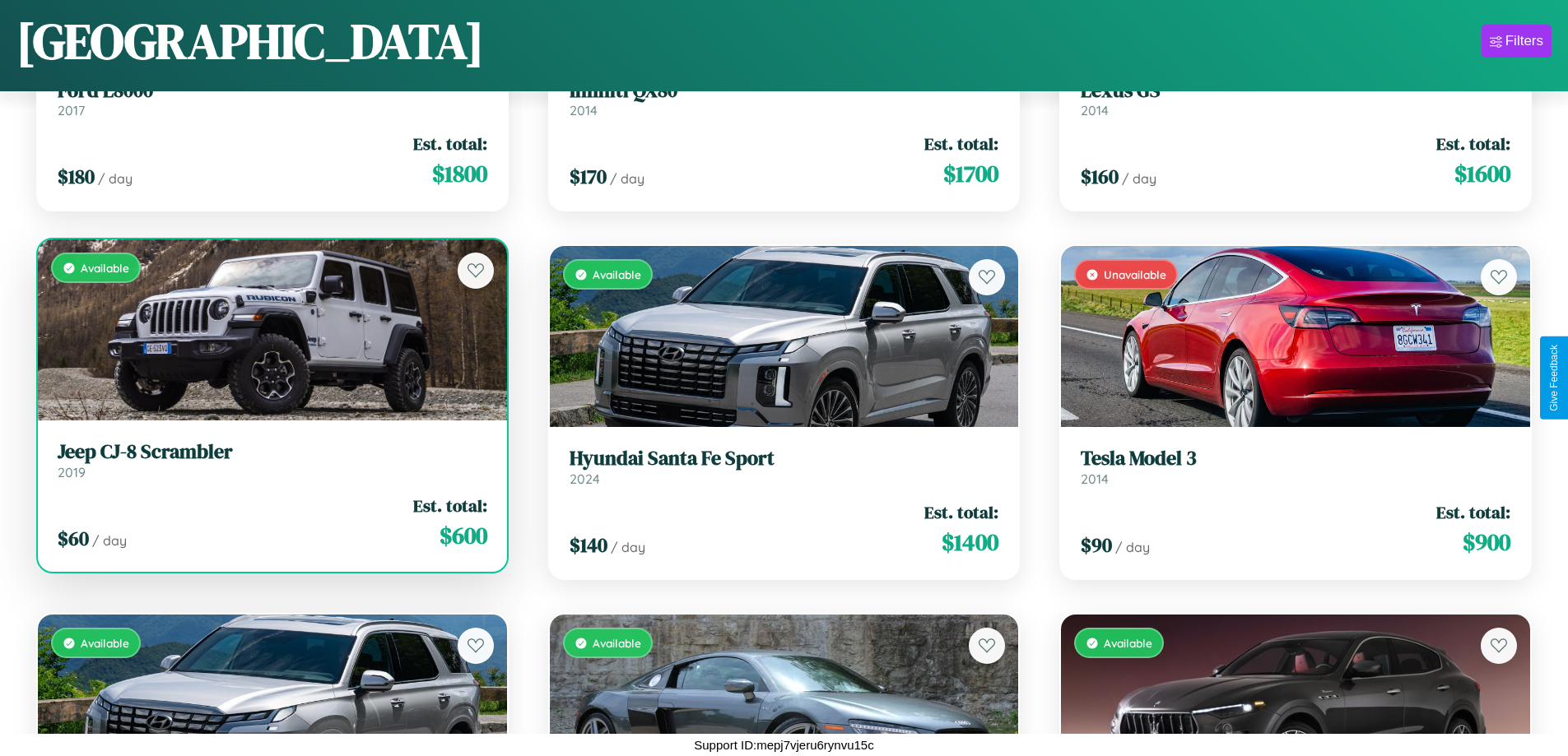
click at [270, 467] on link "Jeep CJ-8 Scrambler 2019" at bounding box center [272, 461] width 430 height 41
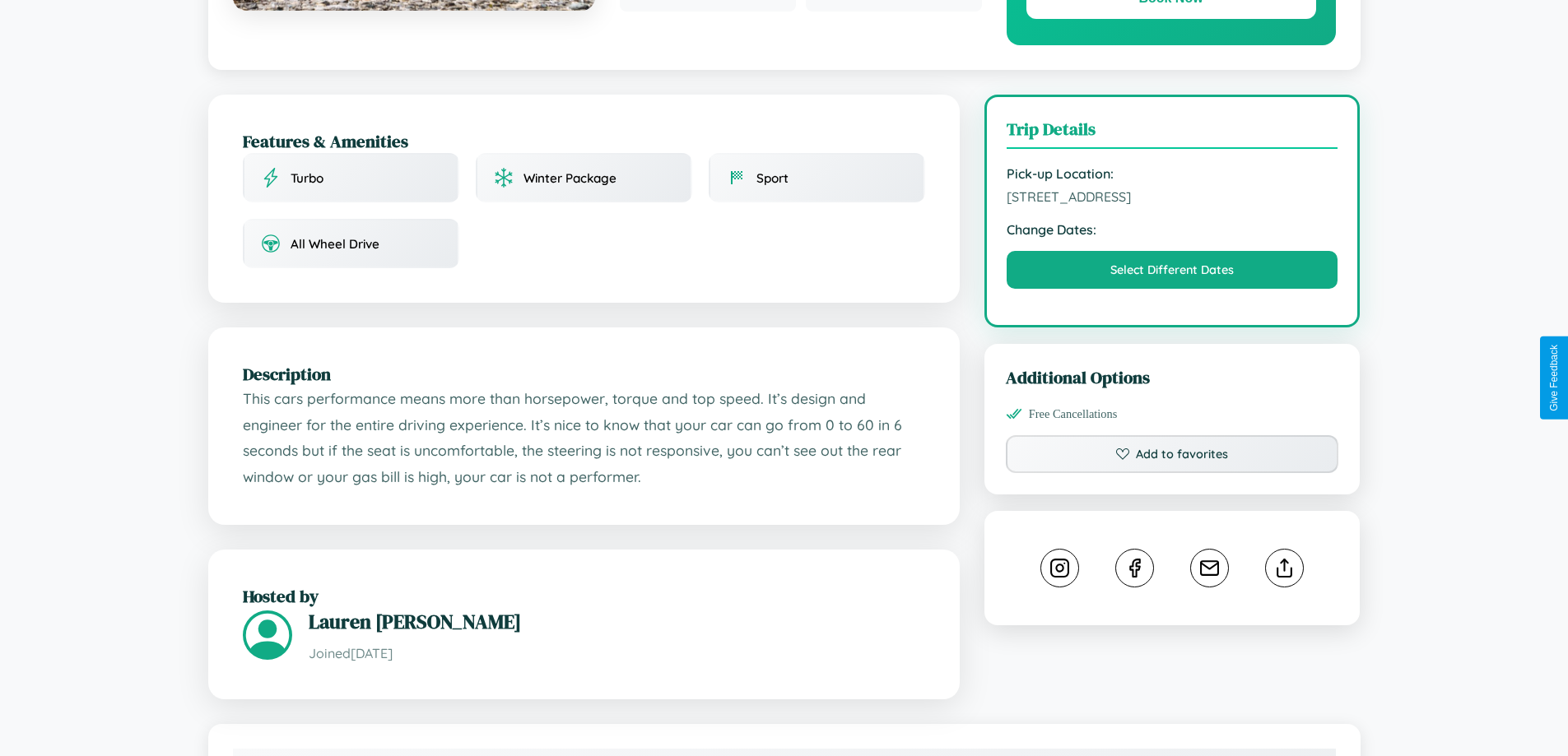
scroll to position [540, 0]
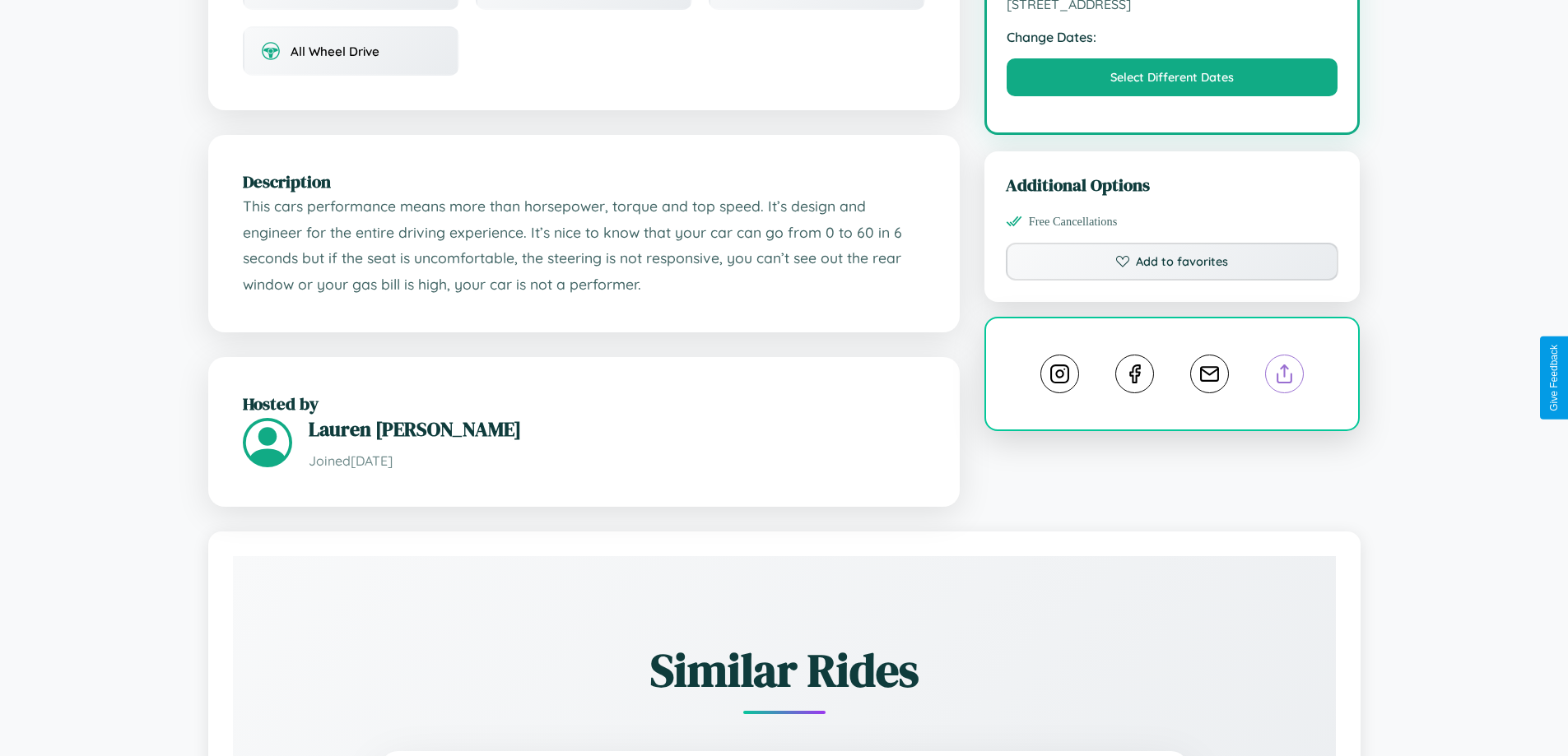
click at [1285, 376] on line at bounding box center [1285, 370] width 0 height 11
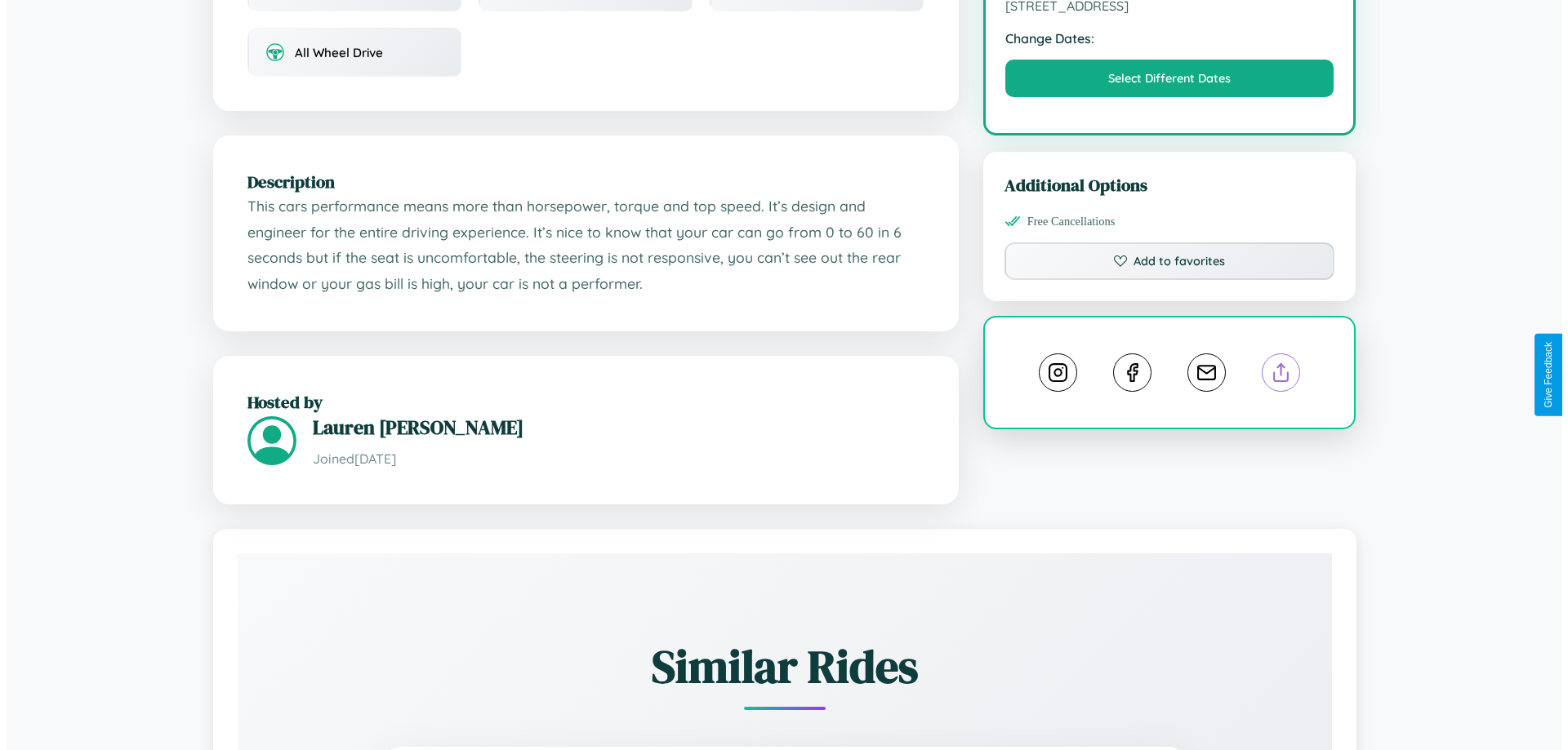
scroll to position [0, 0]
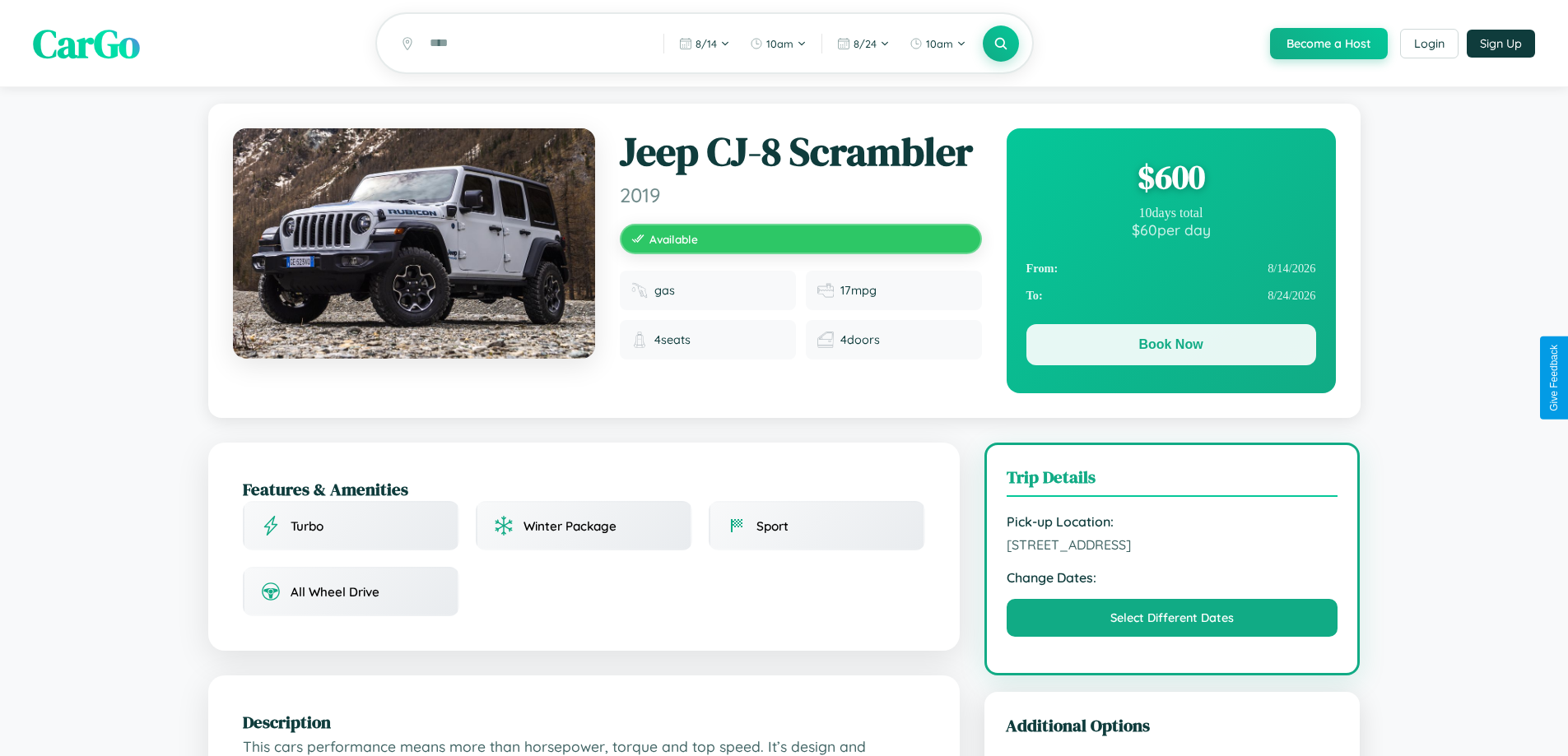
click at [1170, 347] on button "Book Now" at bounding box center [1171, 345] width 290 height 42
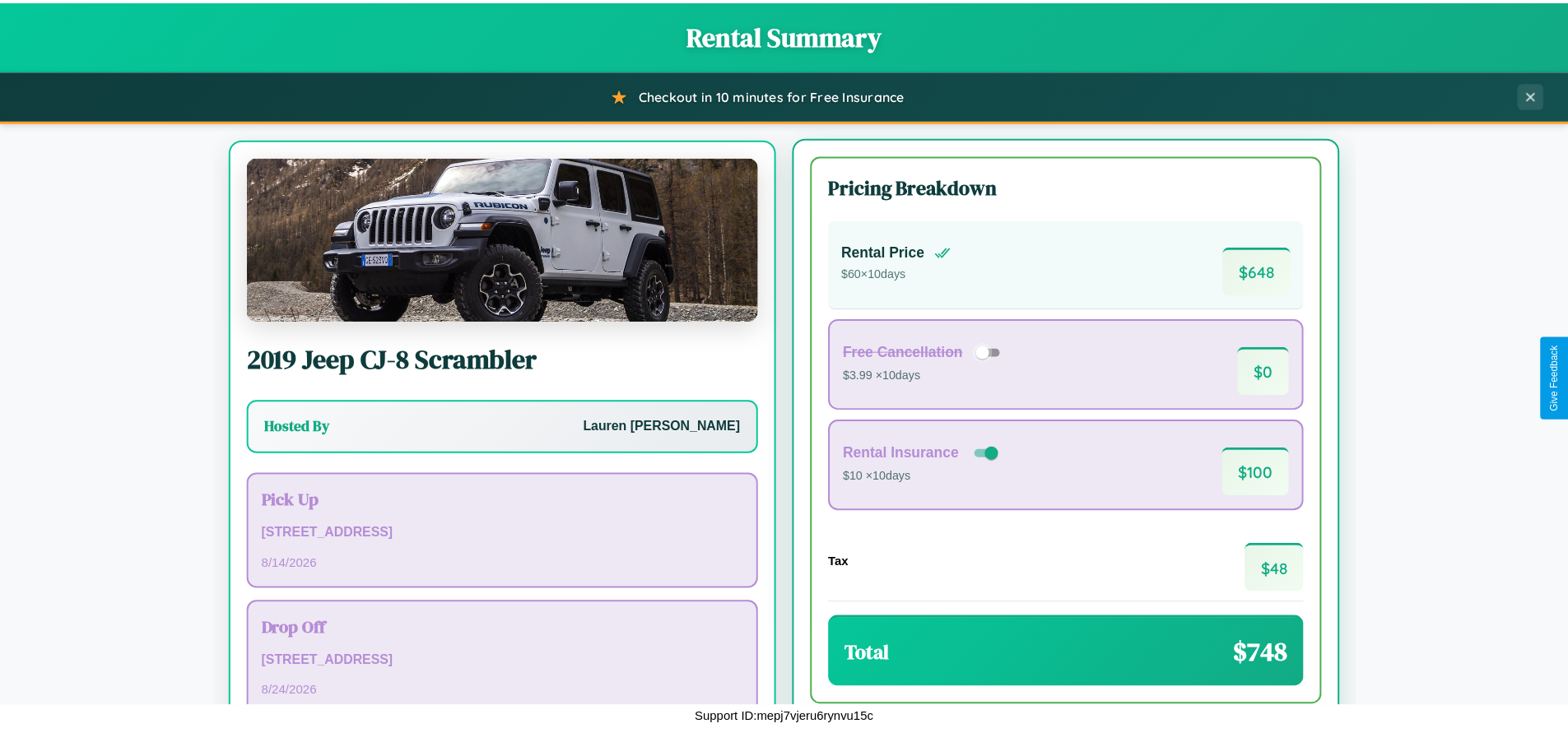
scroll to position [77, 0]
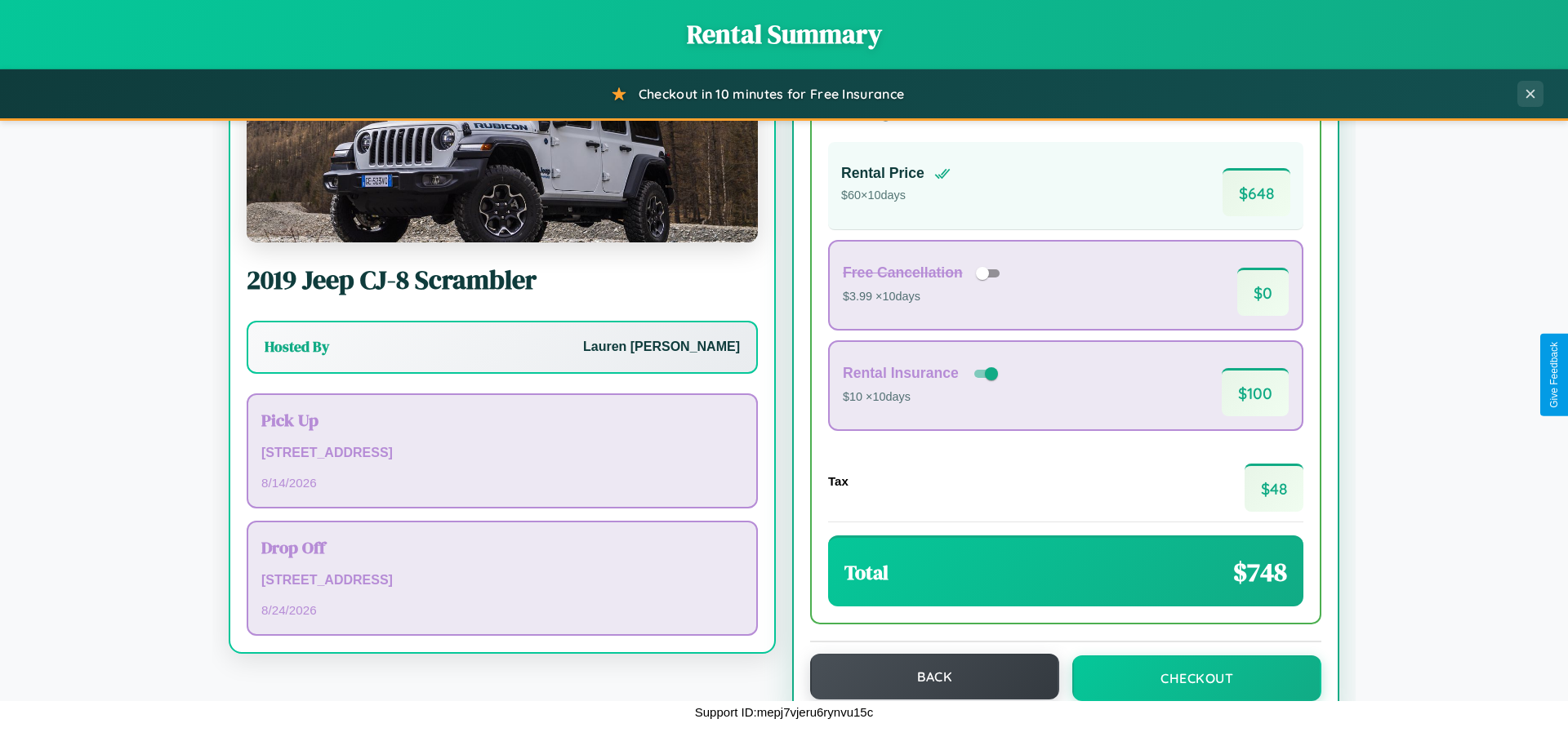
click at [927, 676] on button "Back" at bounding box center [934, 676] width 249 height 46
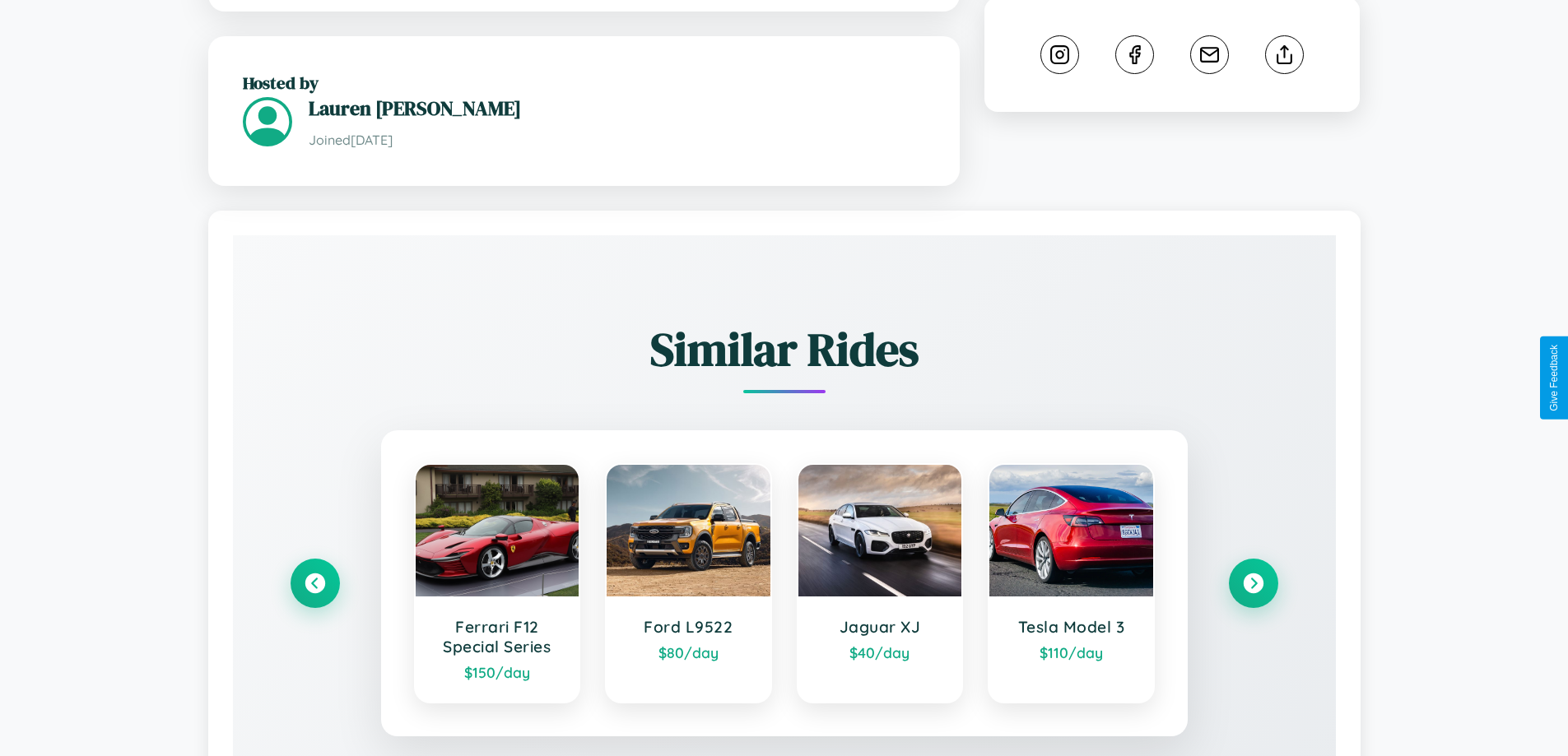
scroll to position [990, 0]
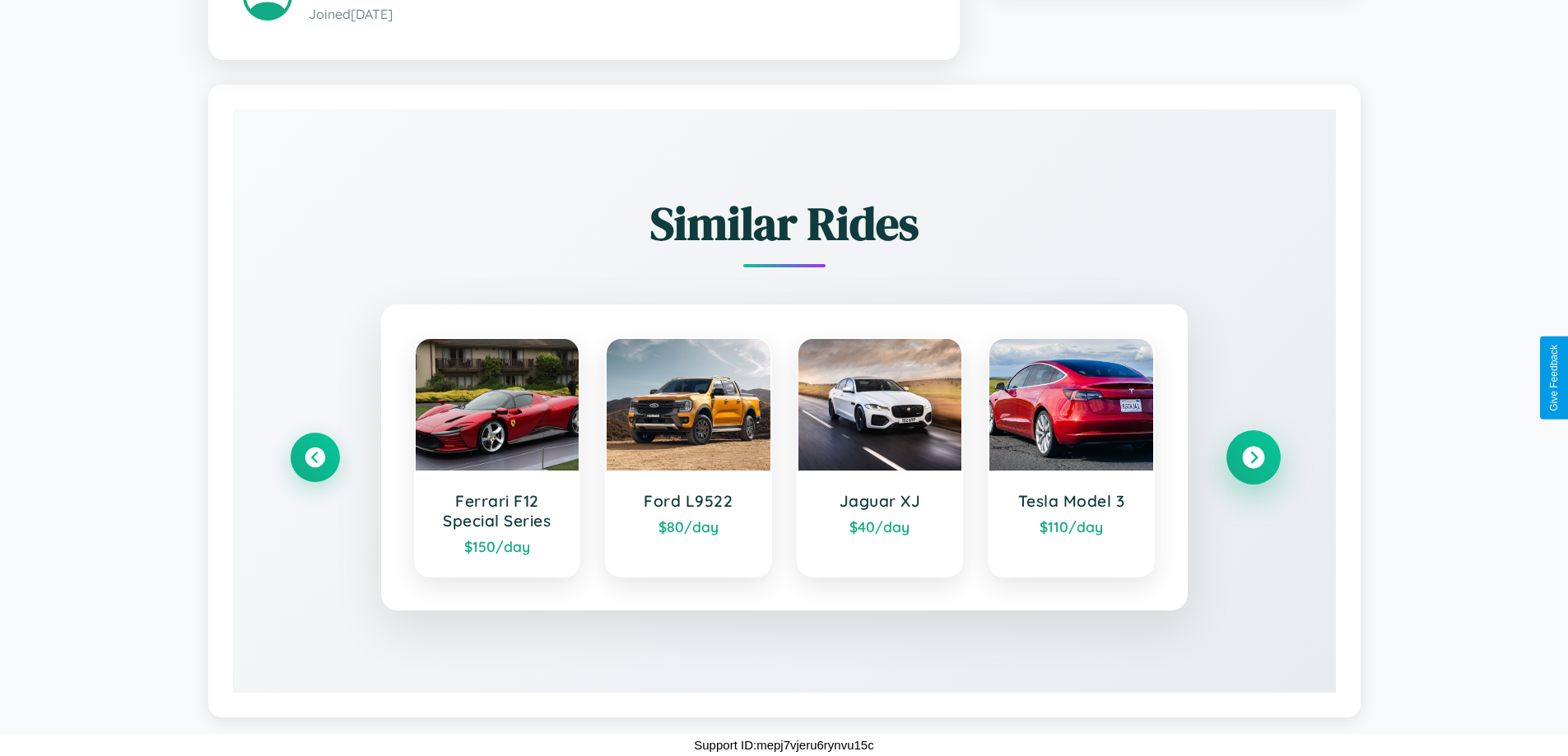
click at [1252, 457] on icon at bounding box center [1252, 457] width 22 height 22
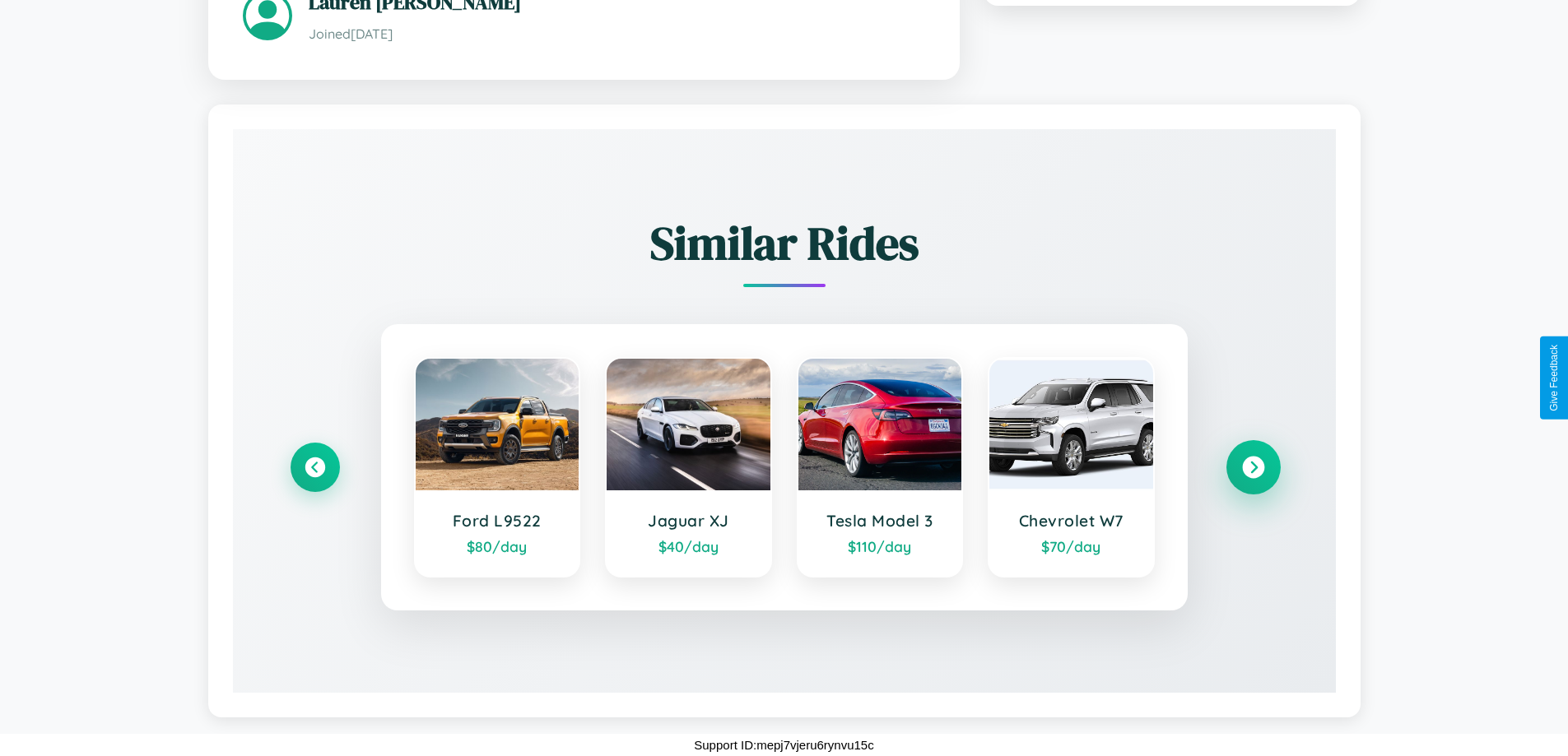
click at [1252, 468] on icon at bounding box center [1252, 467] width 22 height 22
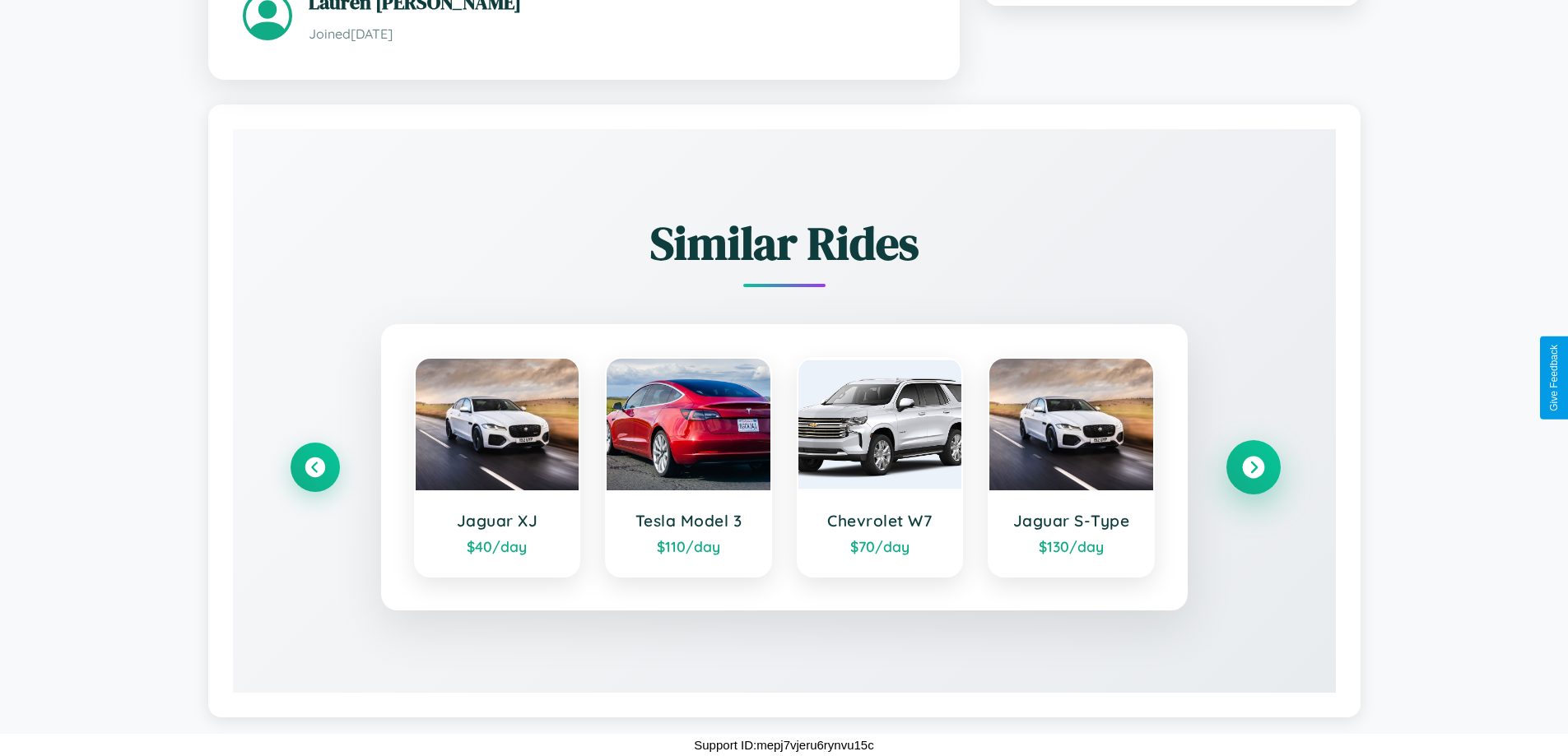
click at [1252, 468] on icon at bounding box center [1252, 467] width 22 height 22
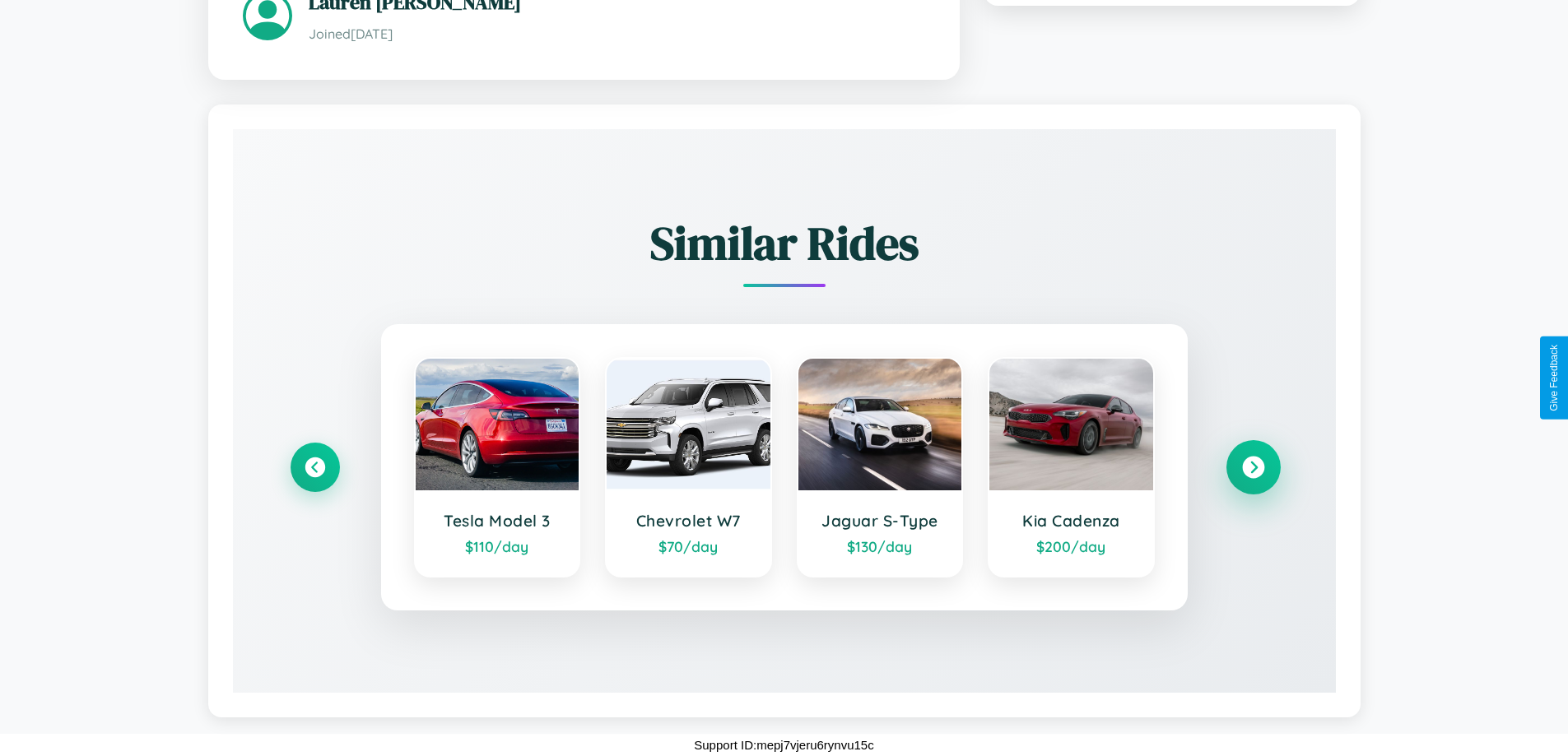
click at [1252, 468] on icon at bounding box center [1252, 467] width 22 height 22
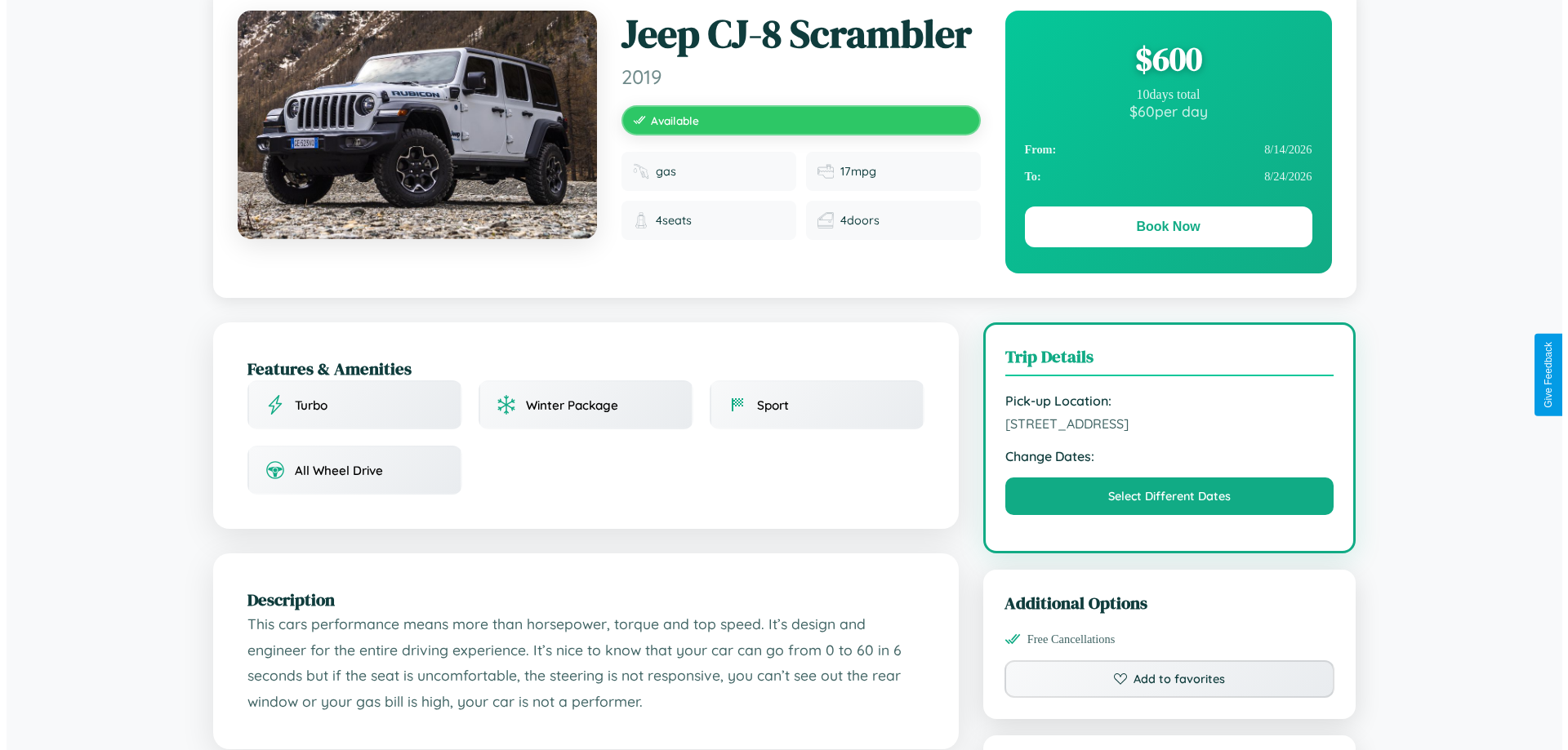
scroll to position [0, 0]
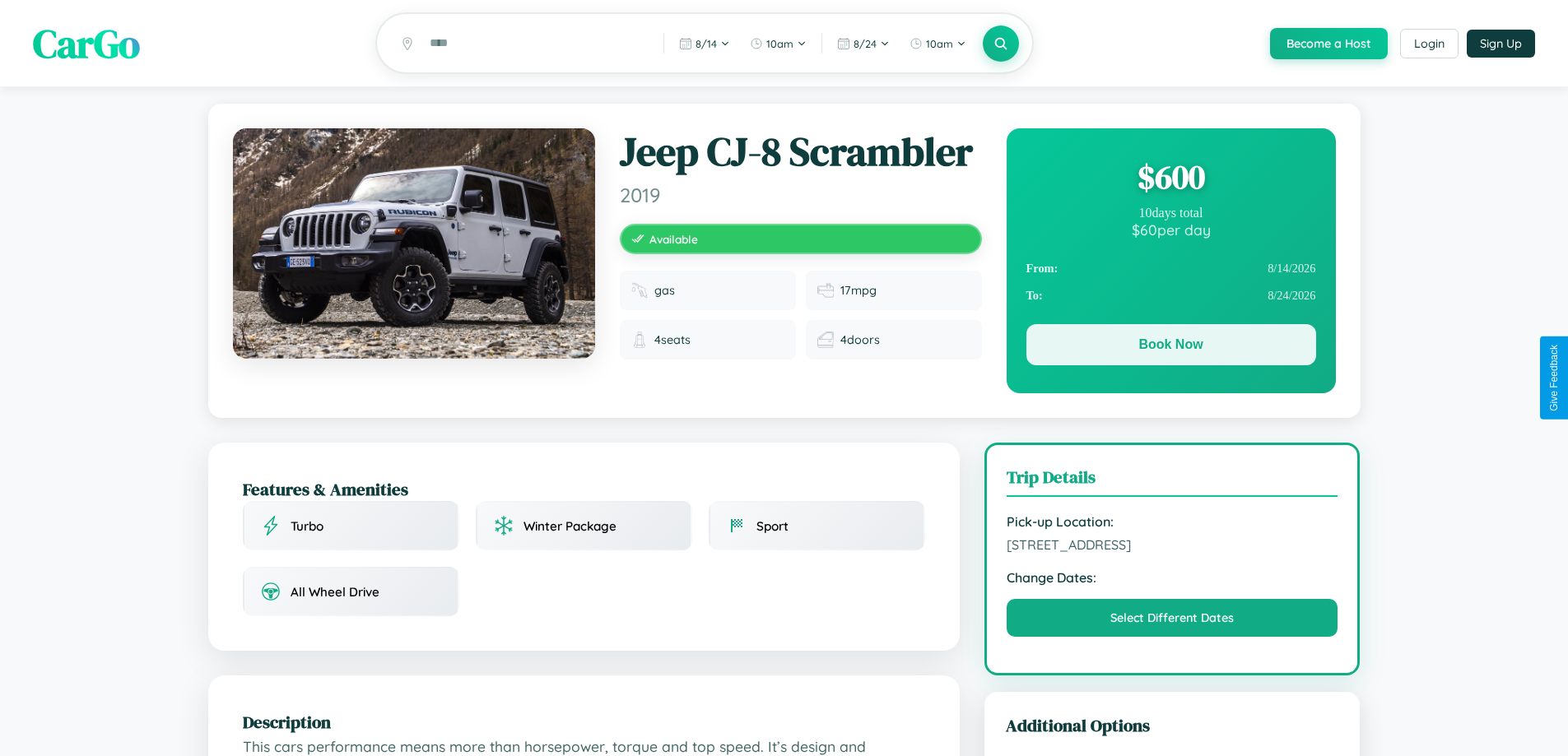
click at [1170, 348] on button "Book Now" at bounding box center [1171, 345] width 290 height 42
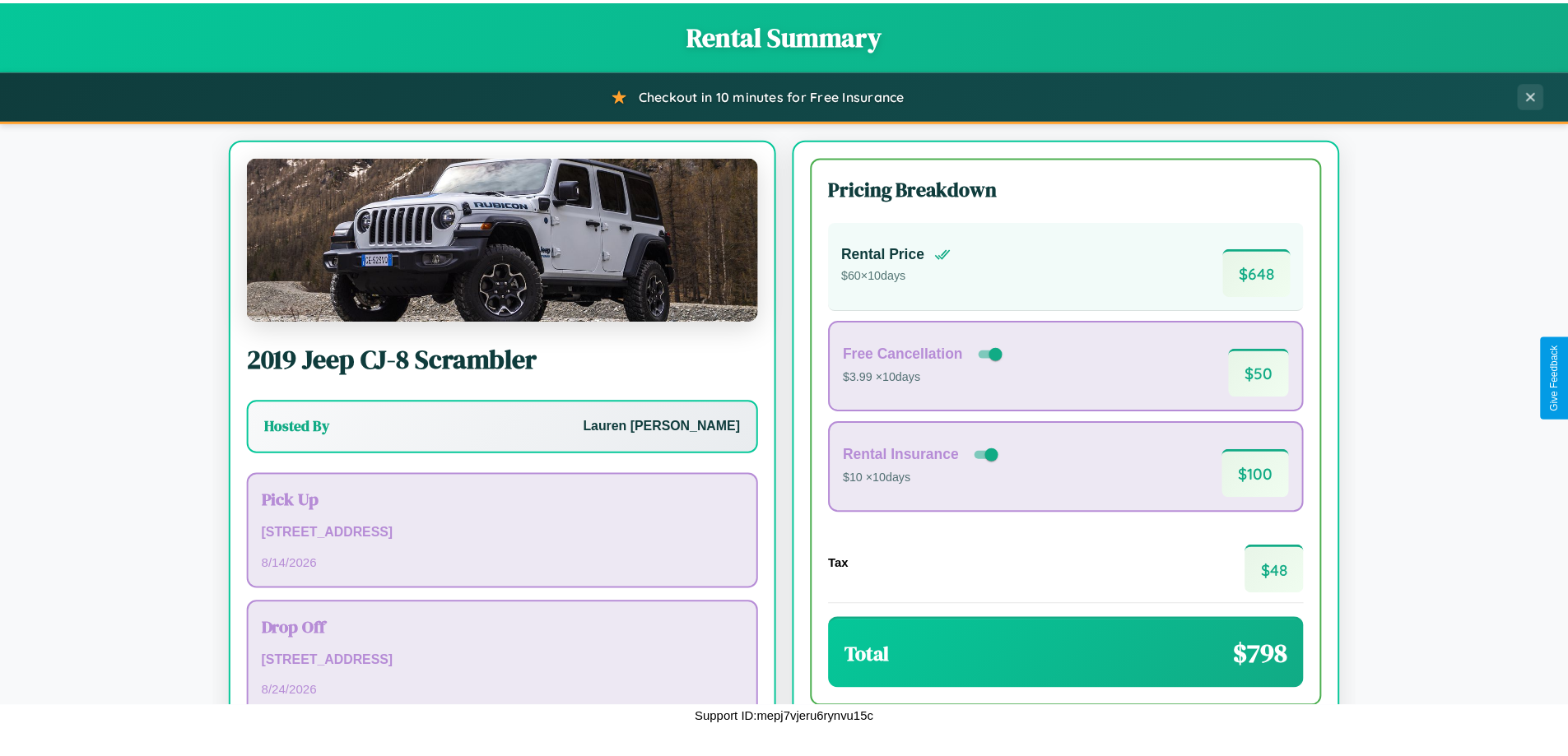
scroll to position [112, 0]
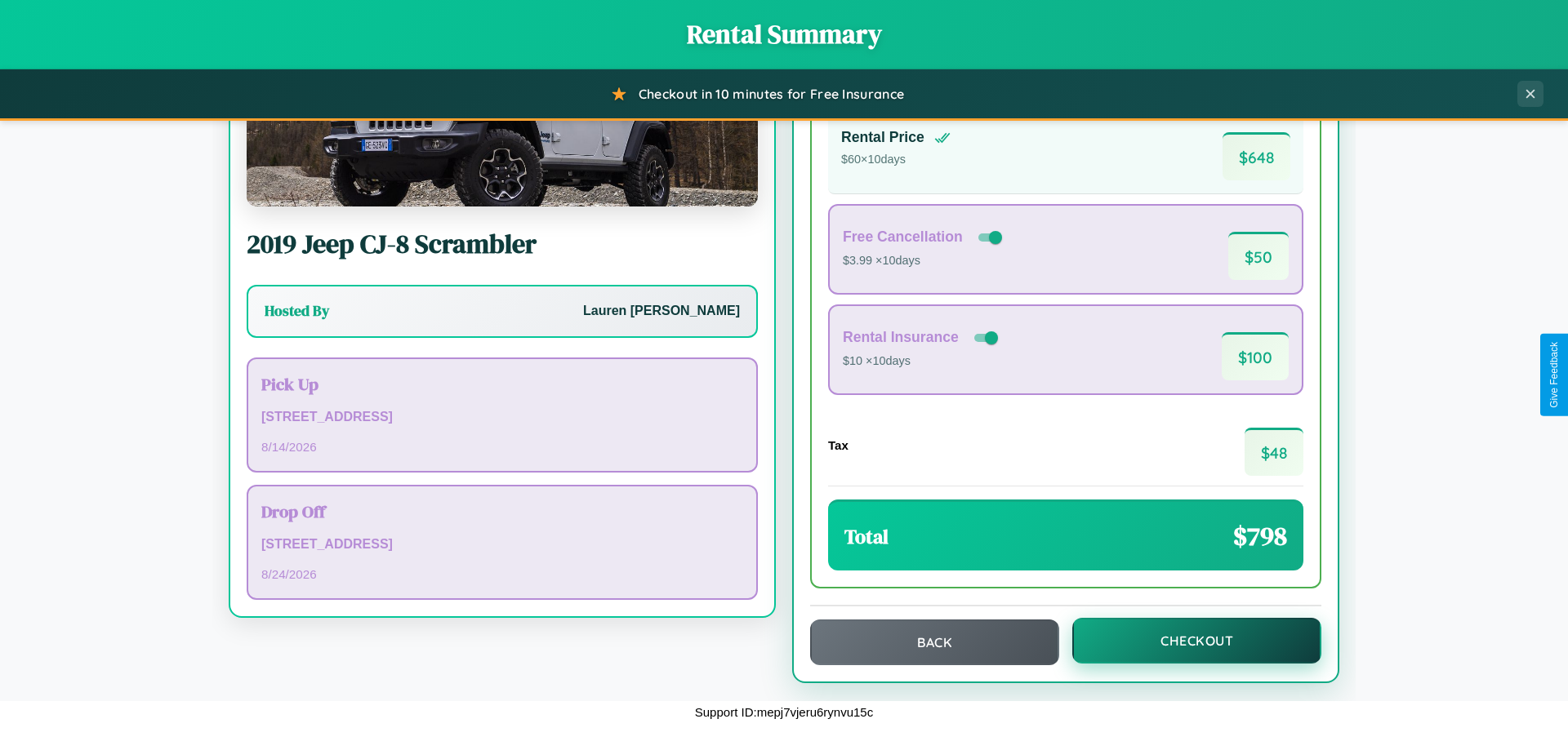
click at [1185, 641] on button "Checkout" at bounding box center [1197, 640] width 249 height 46
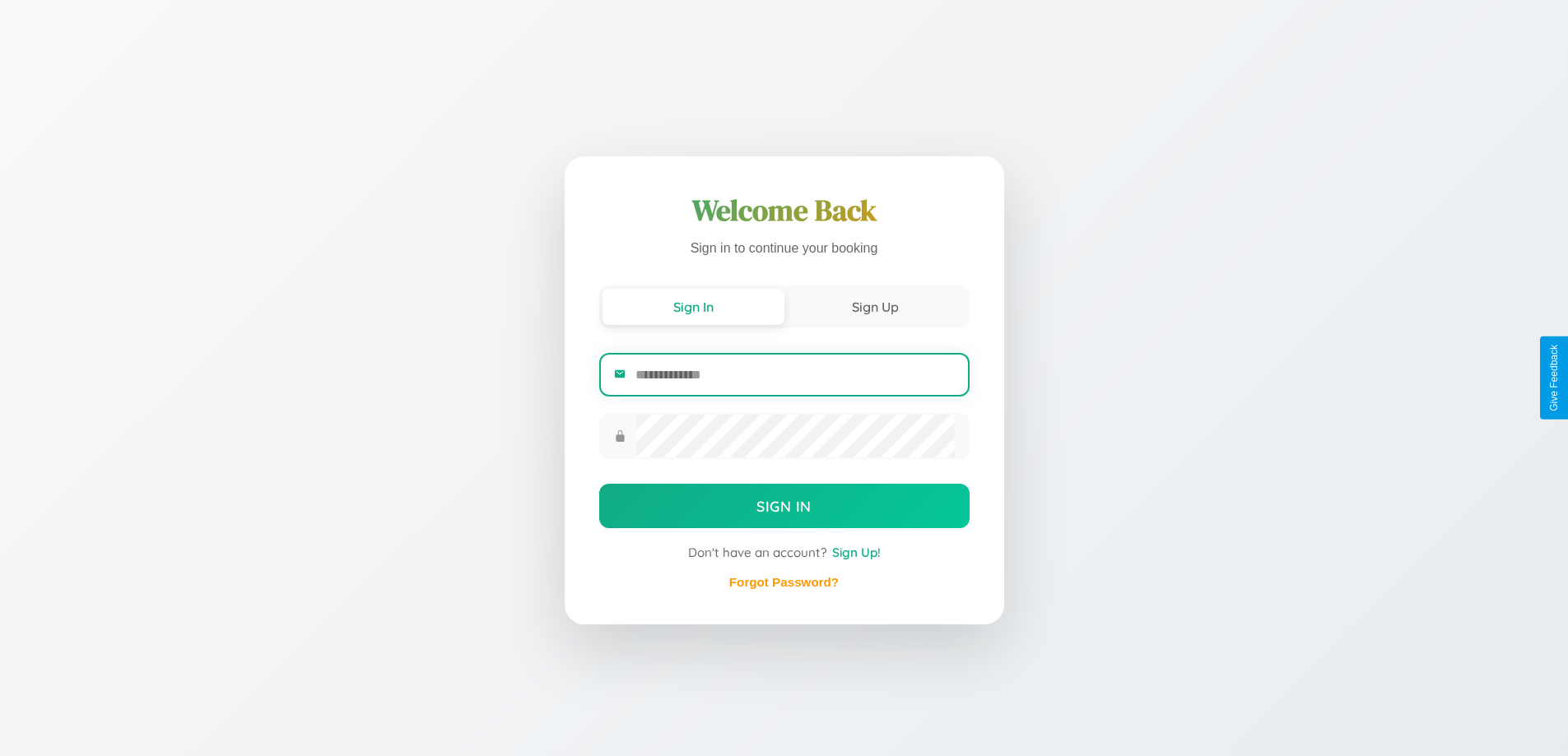
click at [794, 374] on input "email" at bounding box center [794, 375] width 318 height 41
type input "**********"
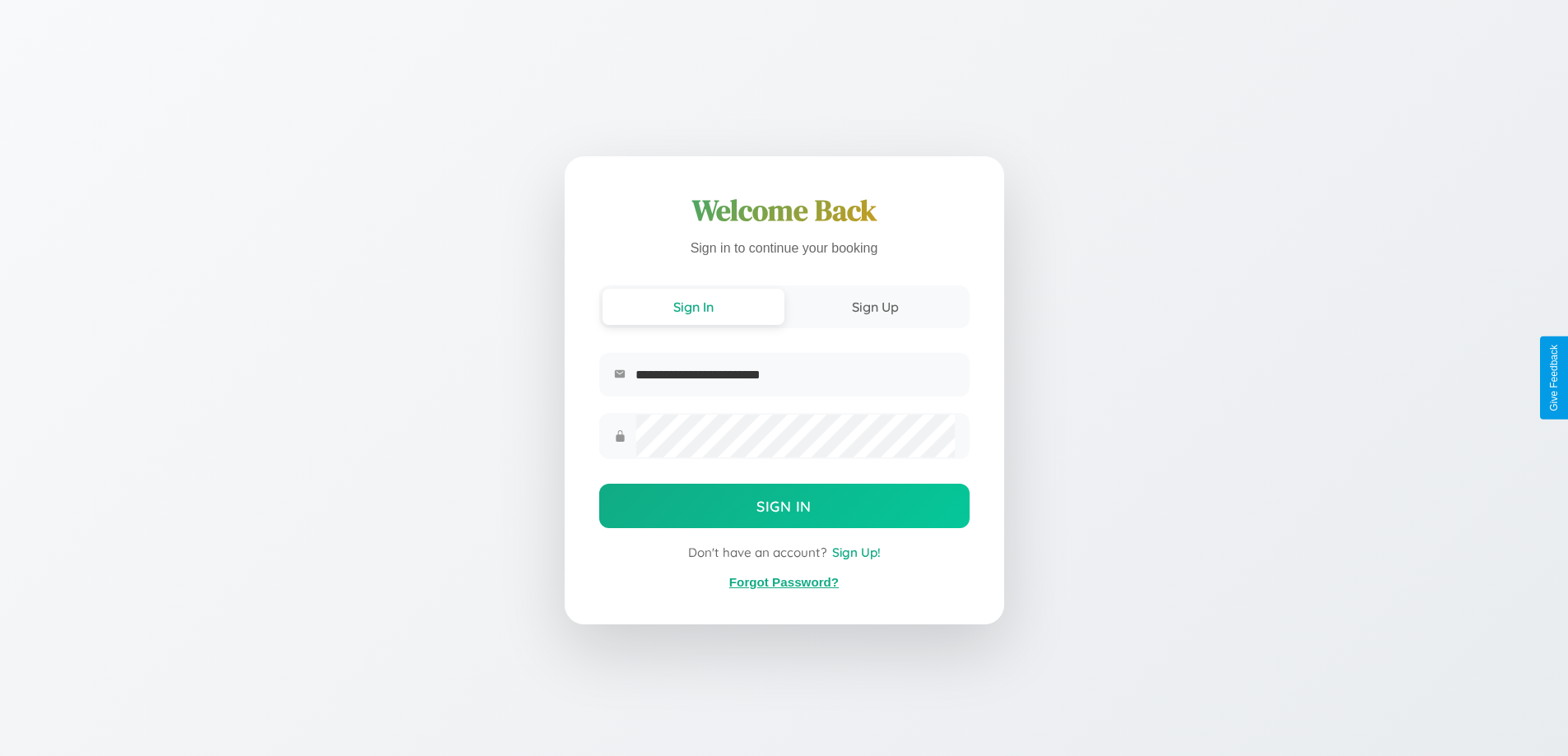
click at [784, 583] on link "Forgot Password?" at bounding box center [784, 582] width 110 height 14
